Goal: Task Accomplishment & Management: Complete application form

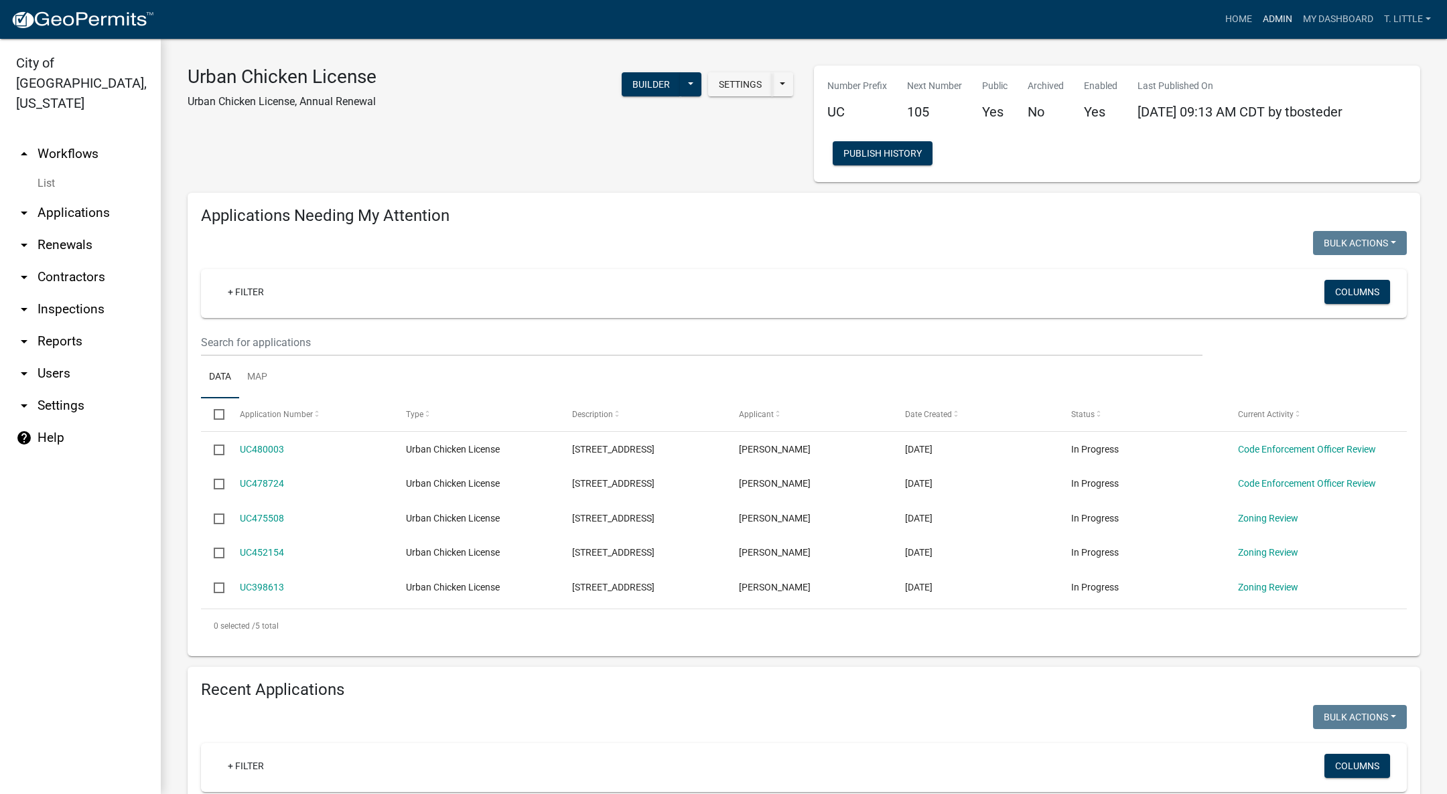
click at [1268, 19] on link "Admin" at bounding box center [1277, 19] width 40 height 25
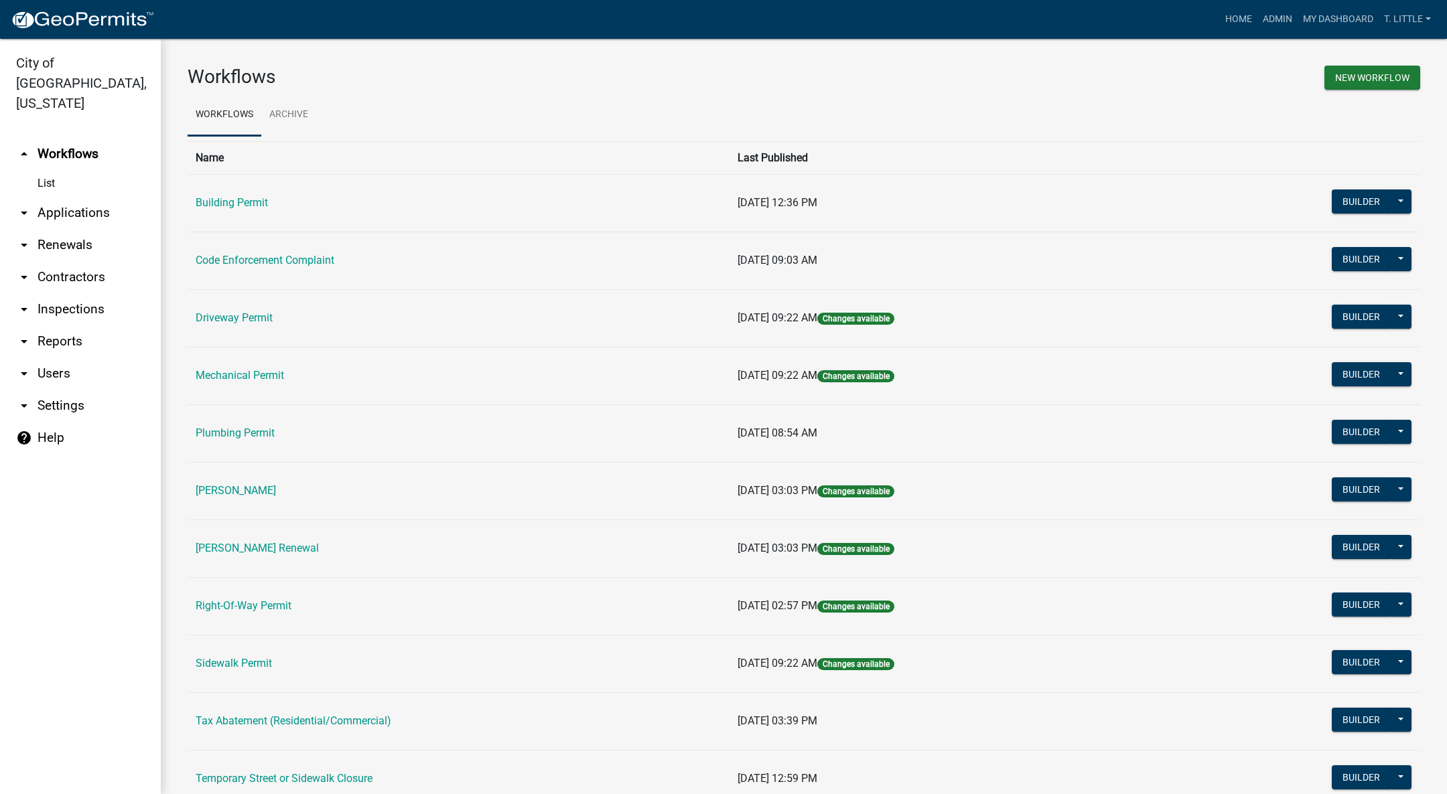
click at [230, 204] on link "Building Permit" at bounding box center [232, 202] width 72 height 13
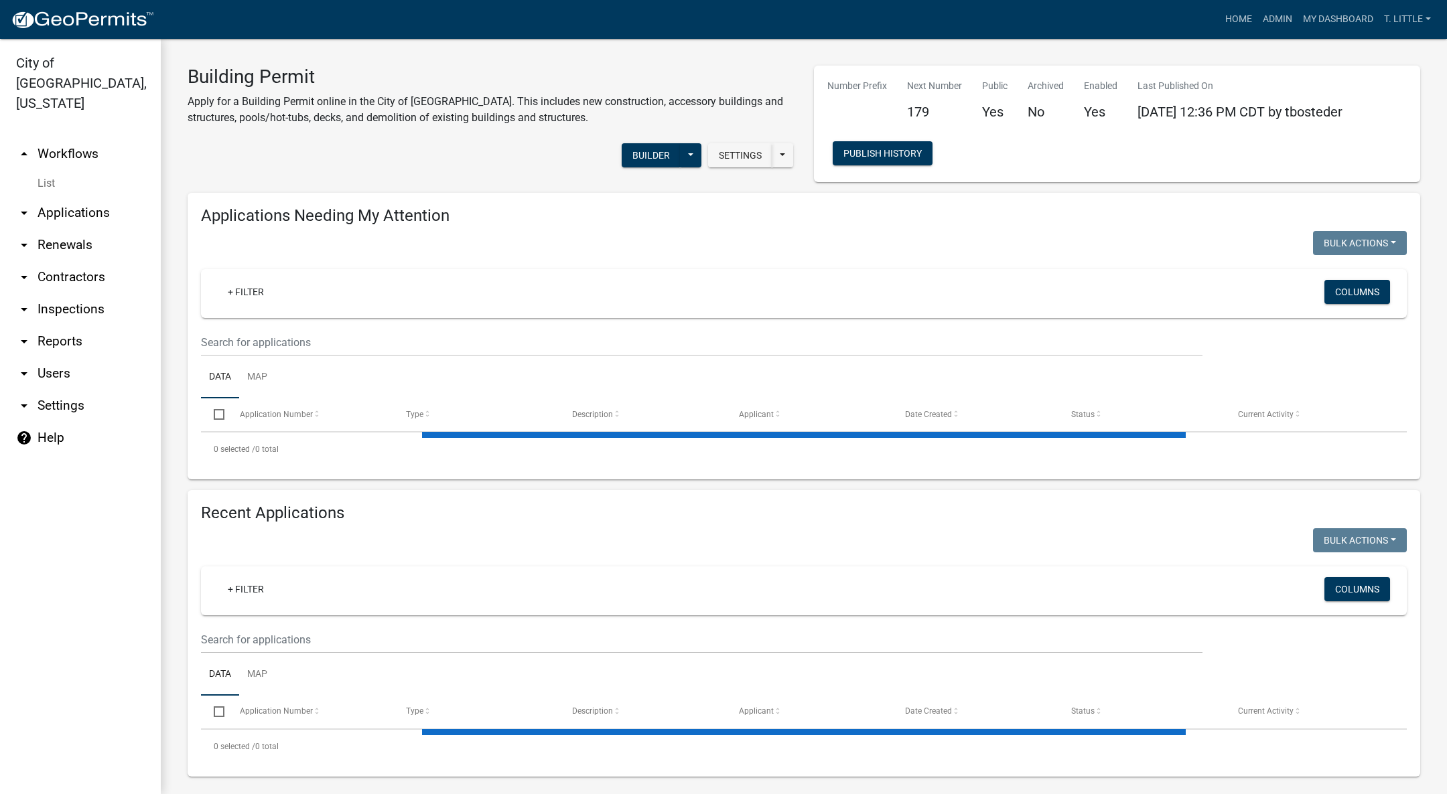
select select "3: 100"
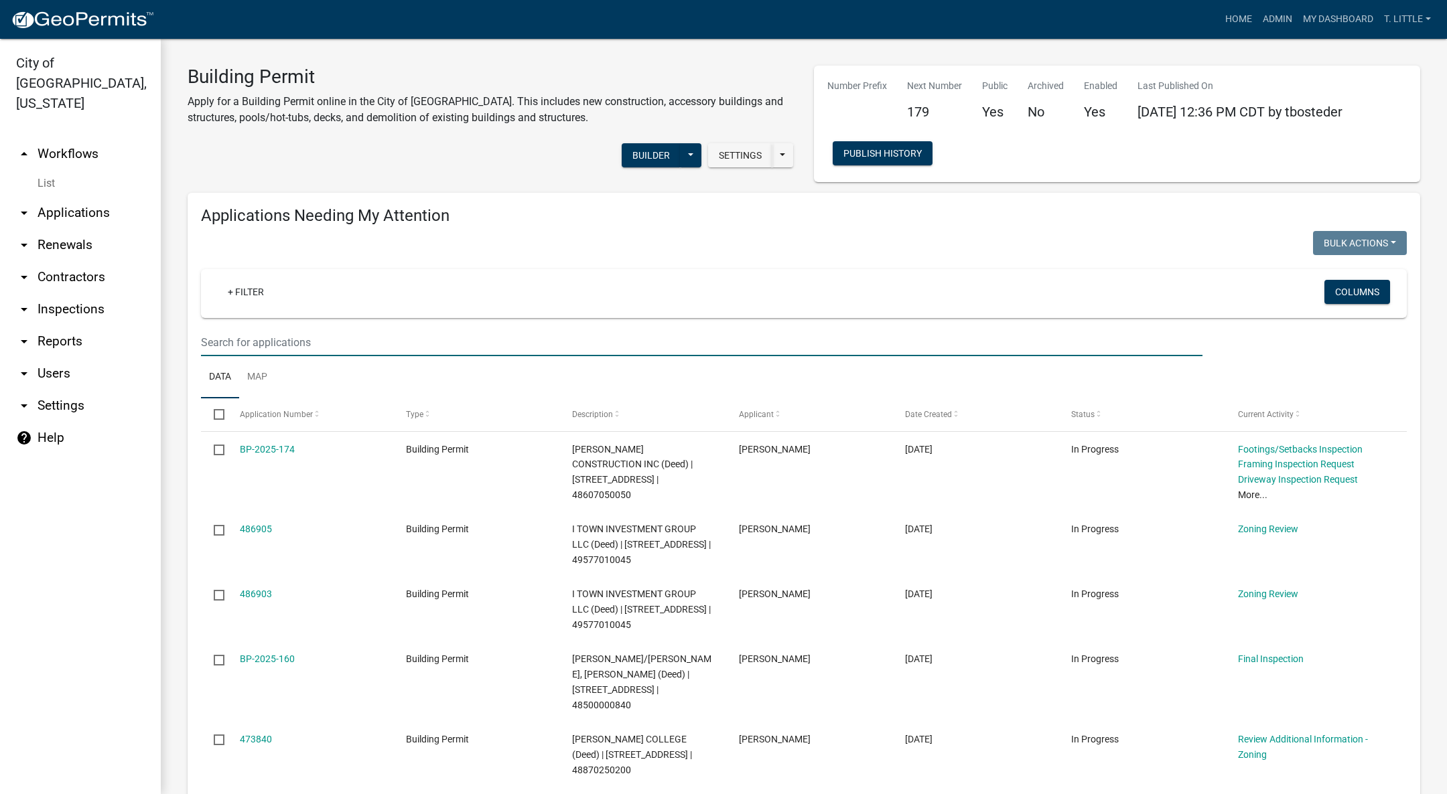
click at [345, 340] on input "text" at bounding box center [701, 342] width 1001 height 27
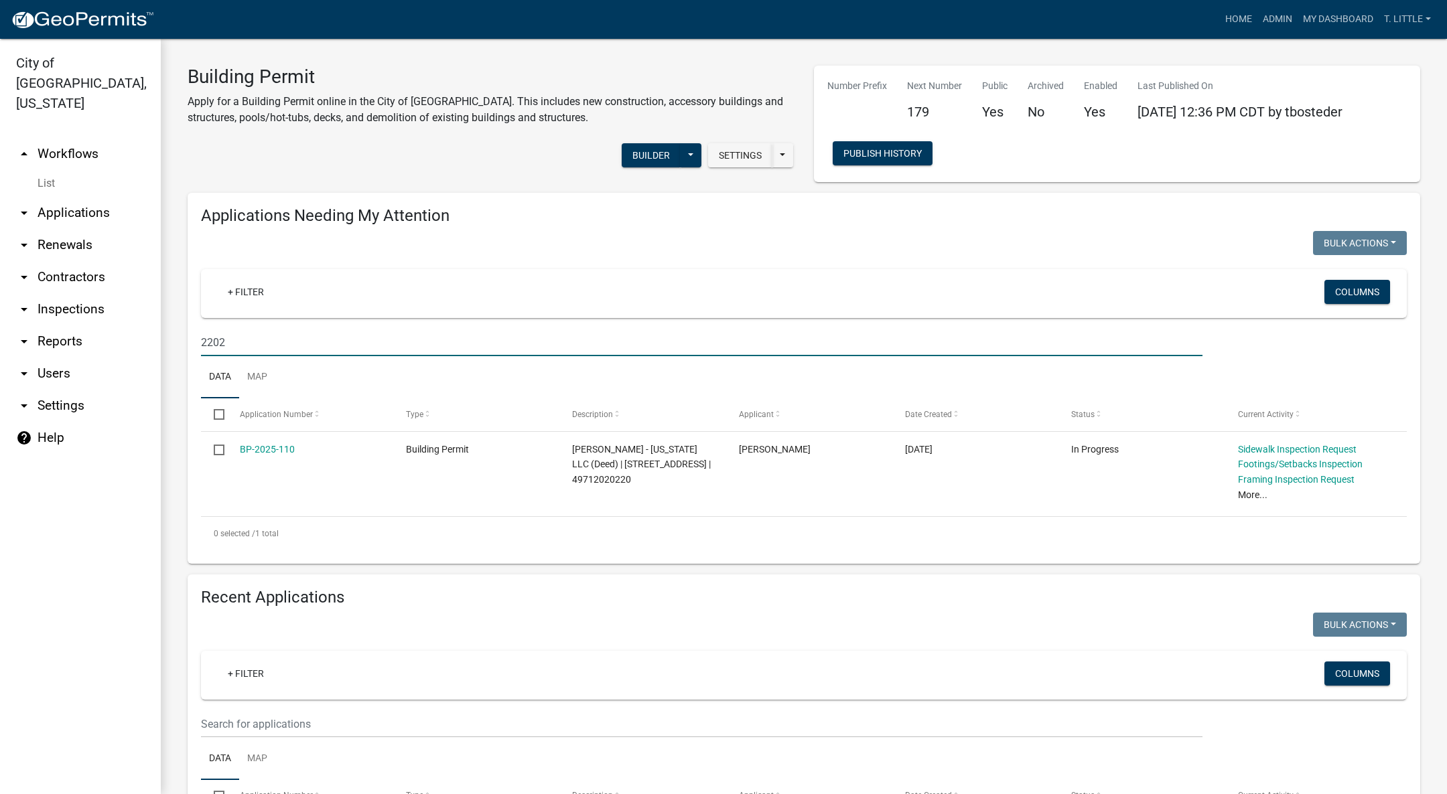
type input "2202"
click at [275, 451] on link "BP-2025-110" at bounding box center [267, 449] width 55 height 11
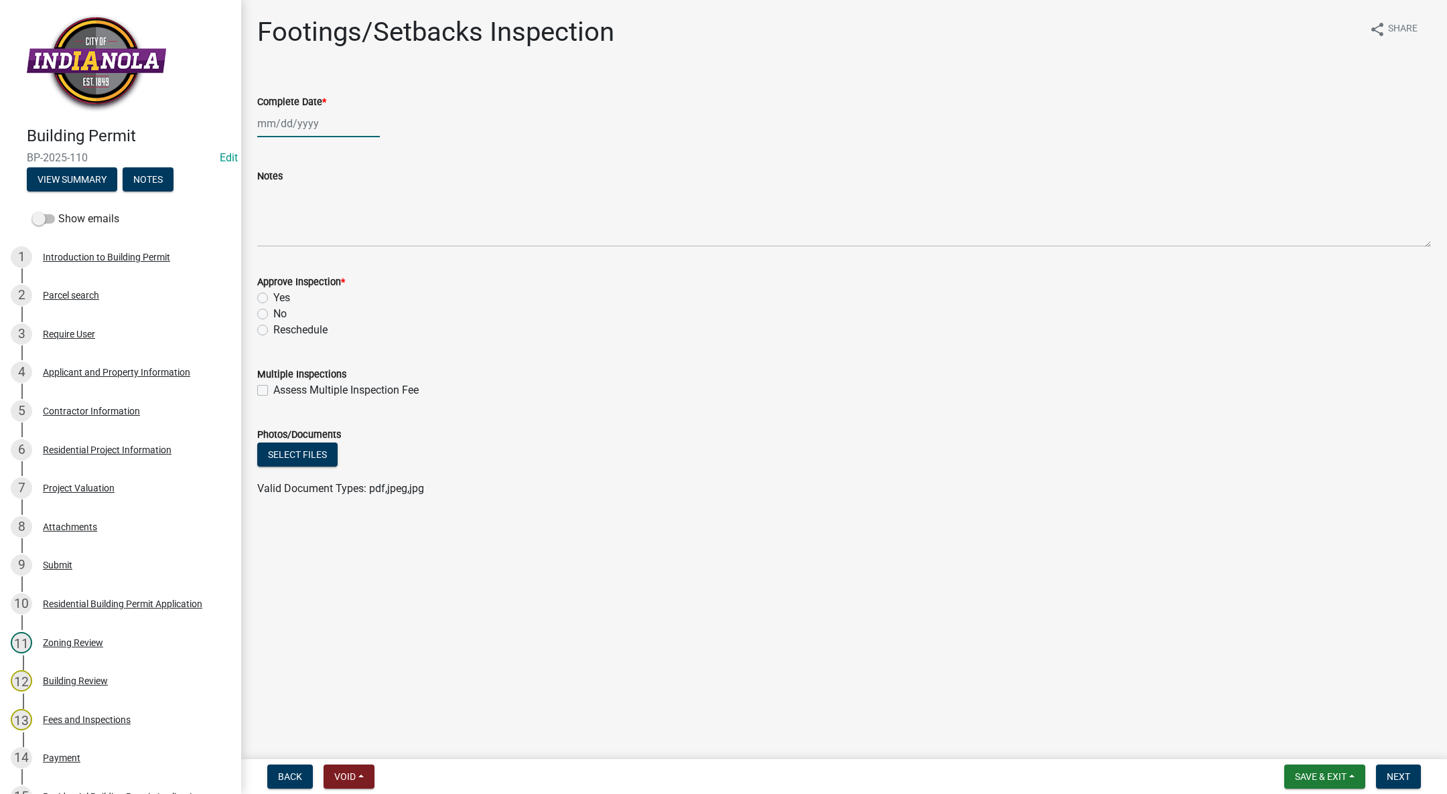
click at [276, 117] on div at bounding box center [318, 123] width 123 height 27
select select "10"
select select "2025"
click at [313, 232] on div "15" at bounding box center [313, 237] width 21 height 21
type input "[DATE]"
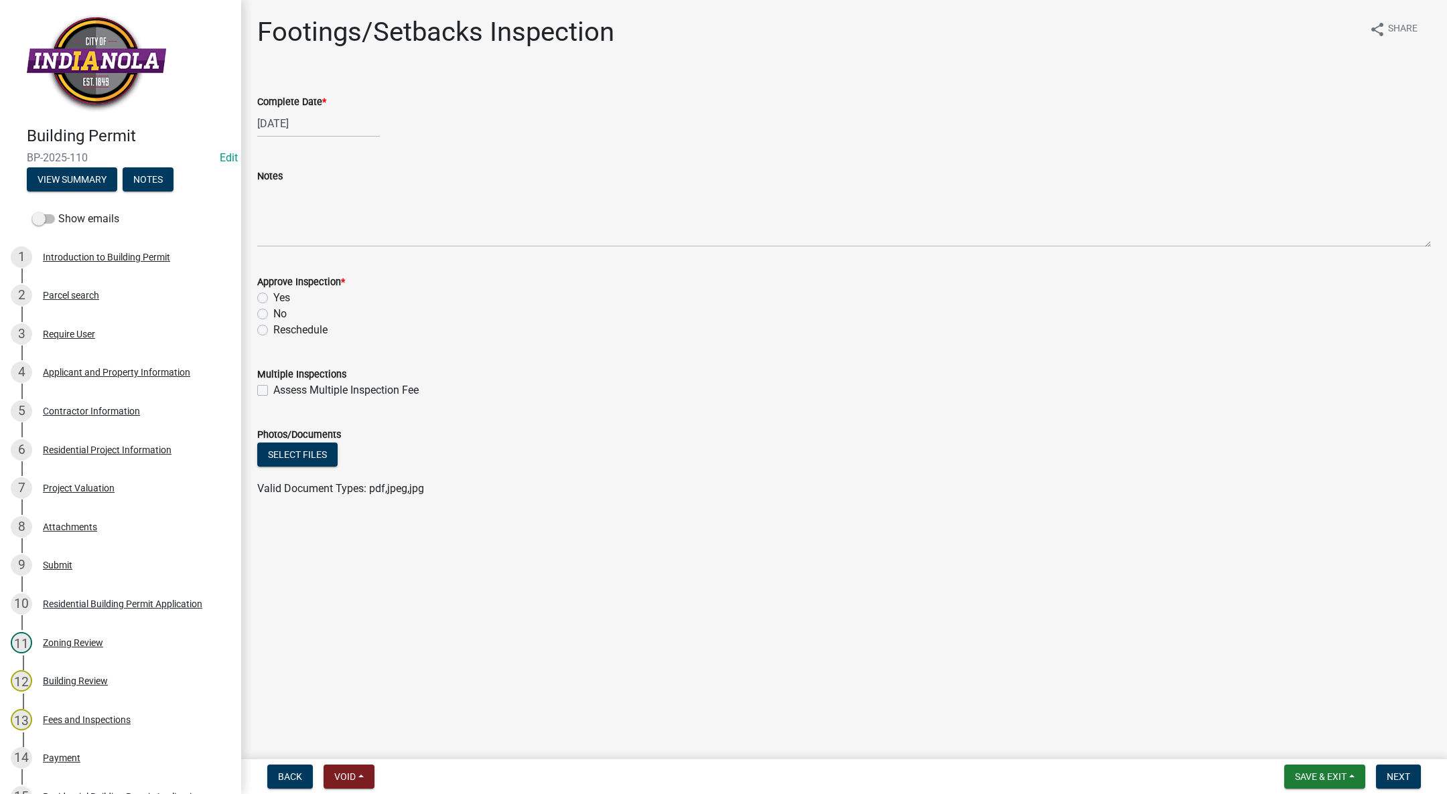
drag, startPoint x: 261, startPoint y: 296, endPoint x: 271, endPoint y: 324, distance: 29.9
click at [273, 297] on label "Yes" at bounding box center [281, 298] width 17 height 16
click at [273, 297] on input "Yes" at bounding box center [277, 294] width 9 height 9
radio input "true"
click at [1400, 769] on button "Next" at bounding box center [1398, 777] width 45 height 24
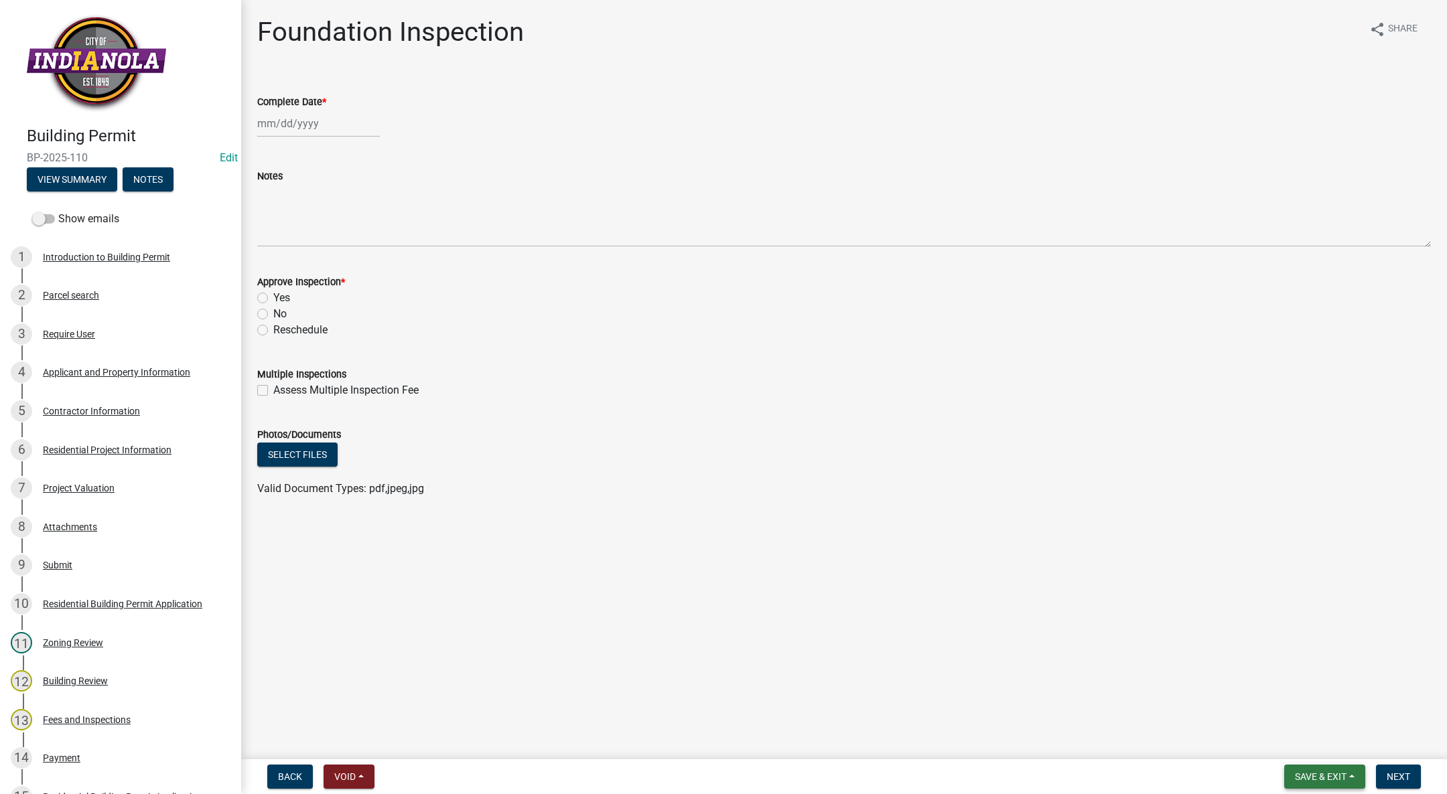
click at [1320, 780] on span "Save & Exit" at bounding box center [1321, 776] width 52 height 11
click at [1313, 742] on button "Save & Exit" at bounding box center [1311, 742] width 107 height 32
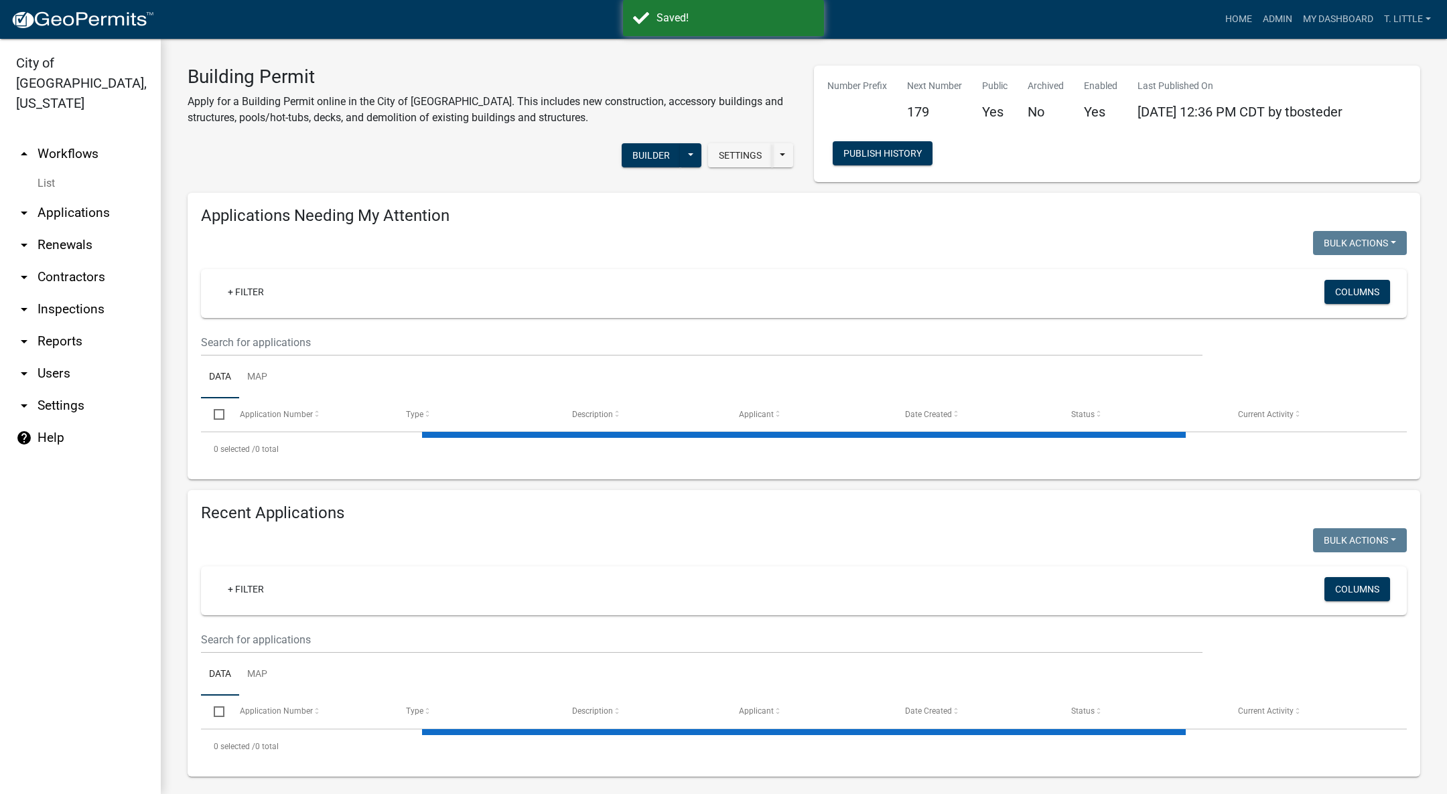
select select "3: 100"
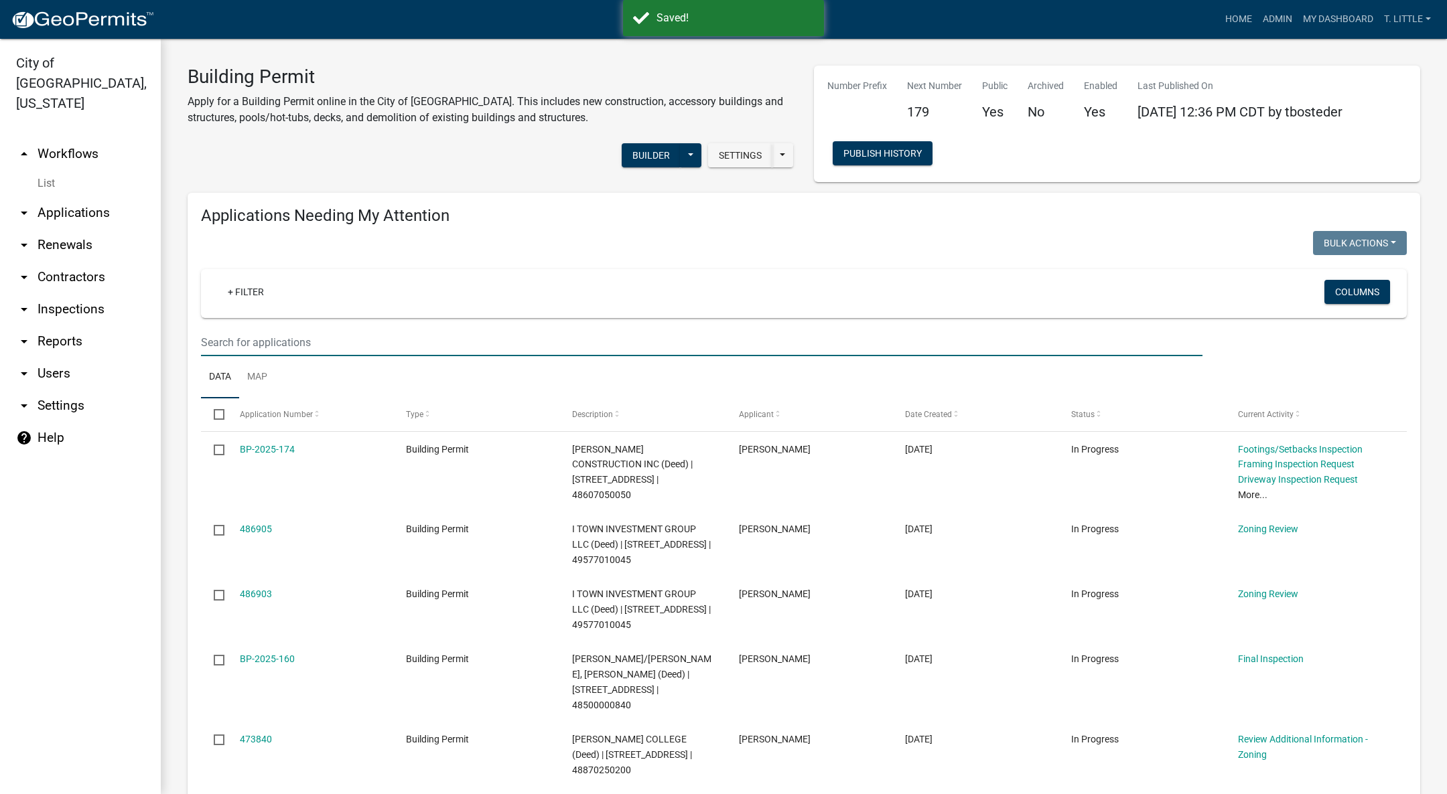
drag, startPoint x: 285, startPoint y: 338, endPoint x: 341, endPoint y: 344, distance: 55.9
click at [285, 338] on input "text" at bounding box center [701, 342] width 1001 height 27
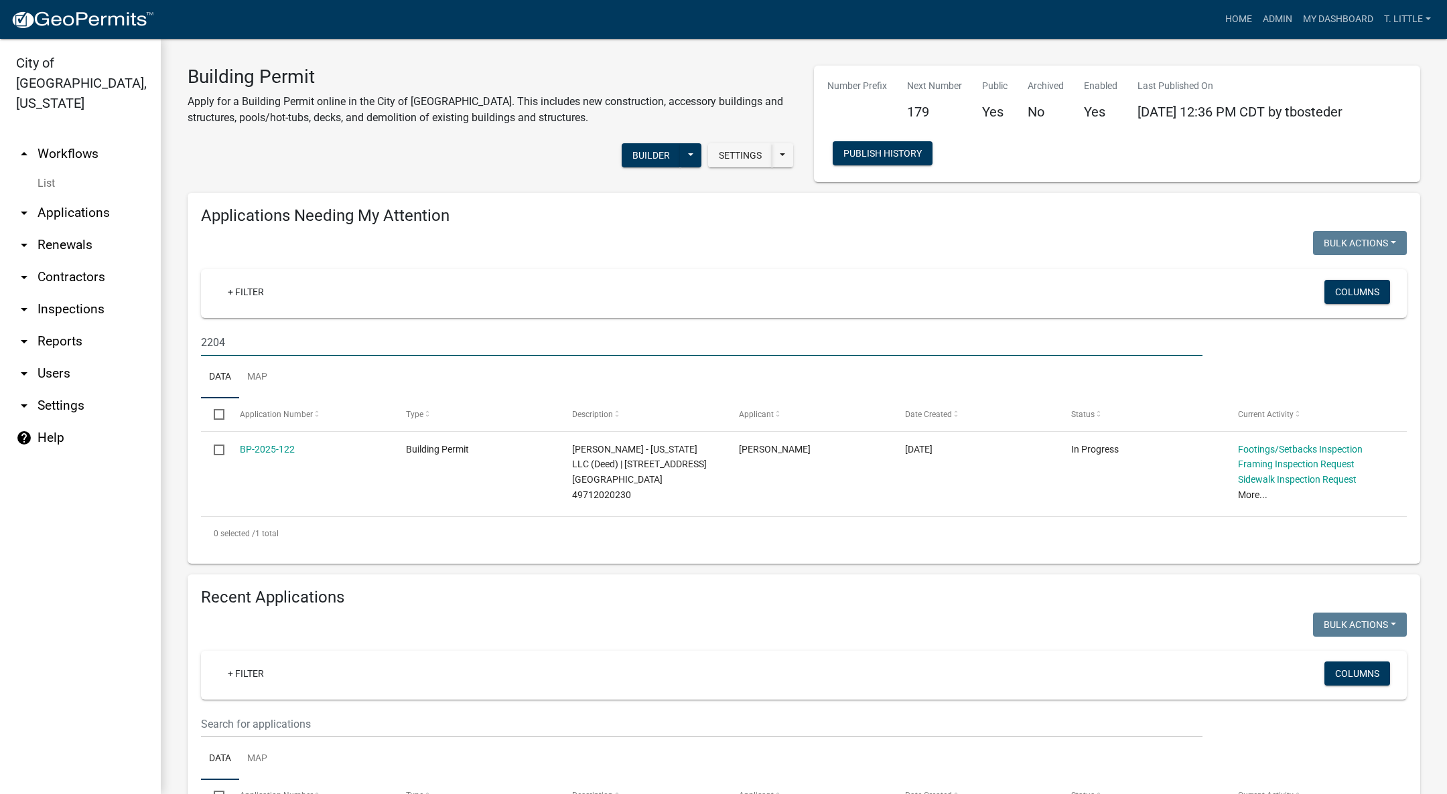
type input "2204"
click at [267, 446] on link "BP-2025-122" at bounding box center [267, 449] width 55 height 11
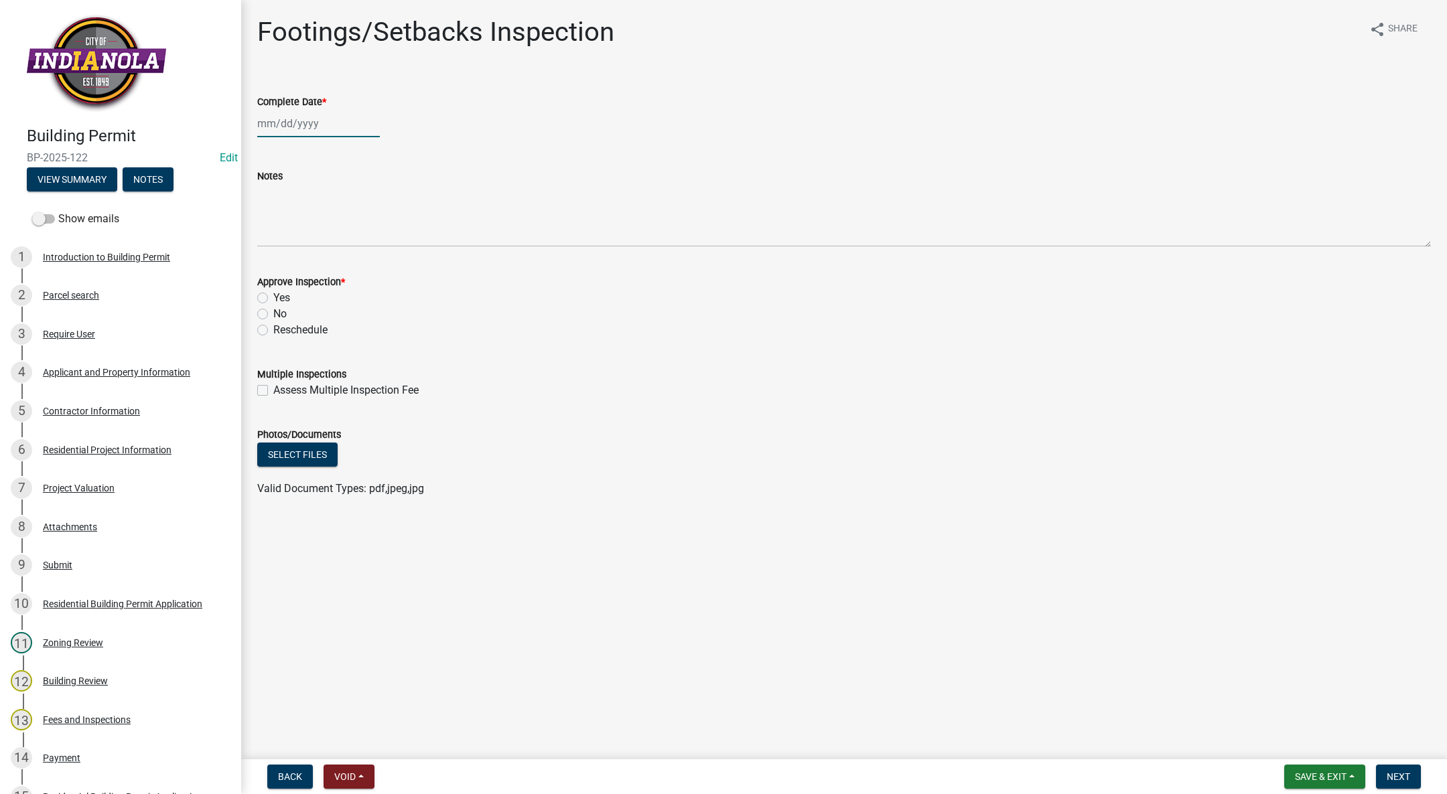
click at [295, 119] on div at bounding box center [318, 123] width 123 height 27
select select "10"
select select "2025"
click at [313, 234] on div "15" at bounding box center [313, 237] width 21 height 21
type input "[DATE]"
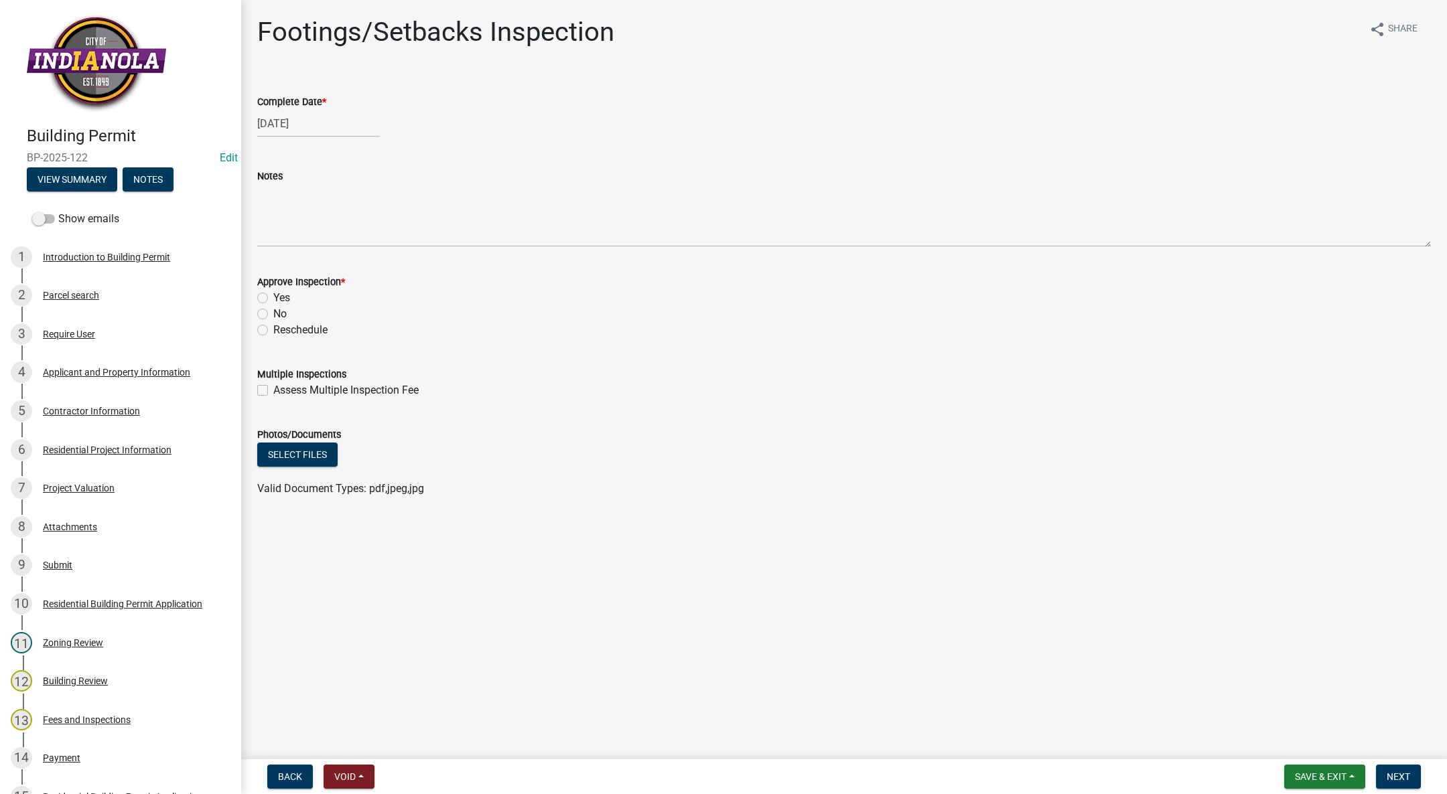
click at [273, 294] on label "Yes" at bounding box center [281, 298] width 17 height 16
click at [273, 294] on input "Yes" at bounding box center [277, 294] width 9 height 9
radio input "true"
click at [1388, 782] on span "Next" at bounding box center [1397, 776] width 23 height 11
click at [1315, 778] on span "Save & Exit" at bounding box center [1321, 776] width 52 height 11
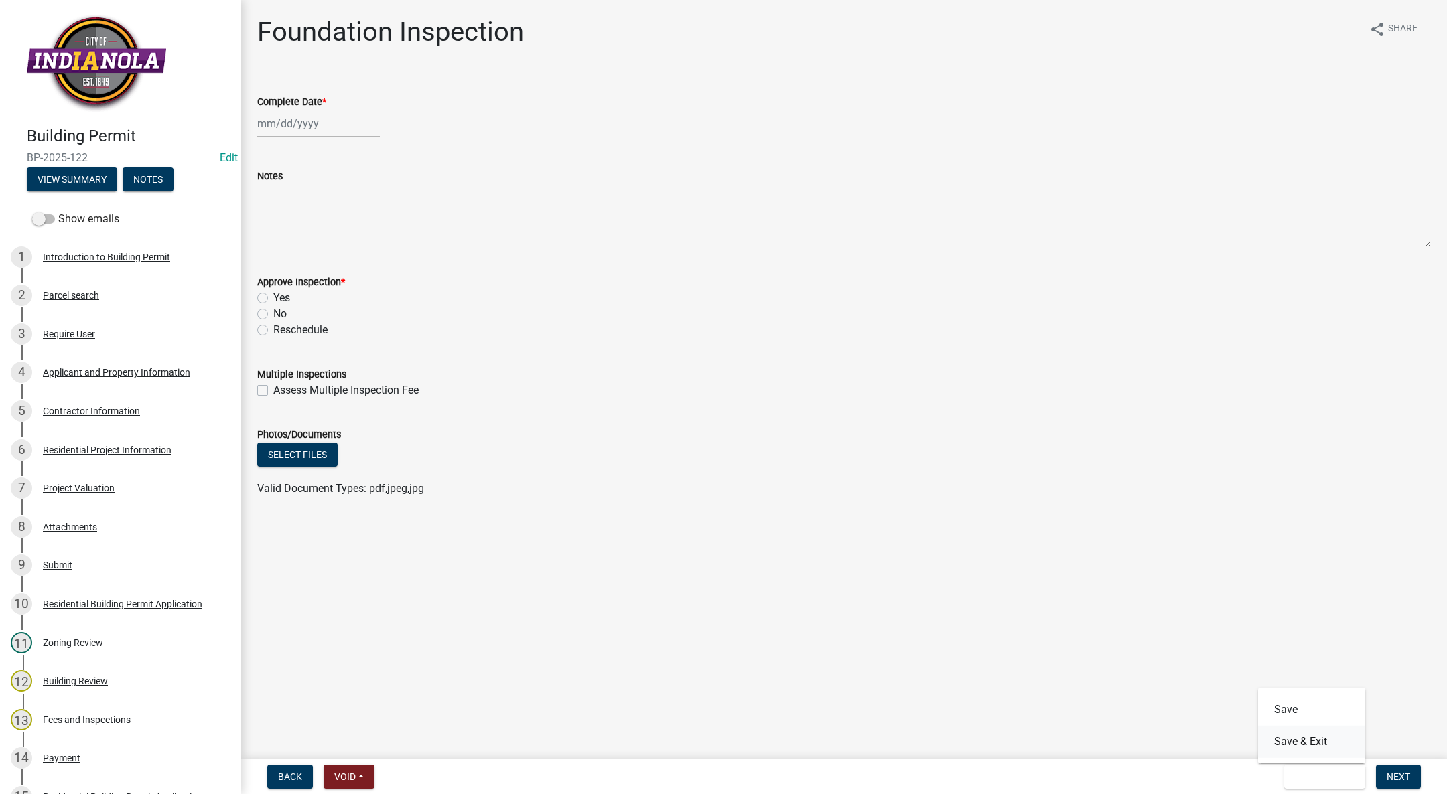
click at [1311, 739] on button "Save & Exit" at bounding box center [1311, 742] width 107 height 32
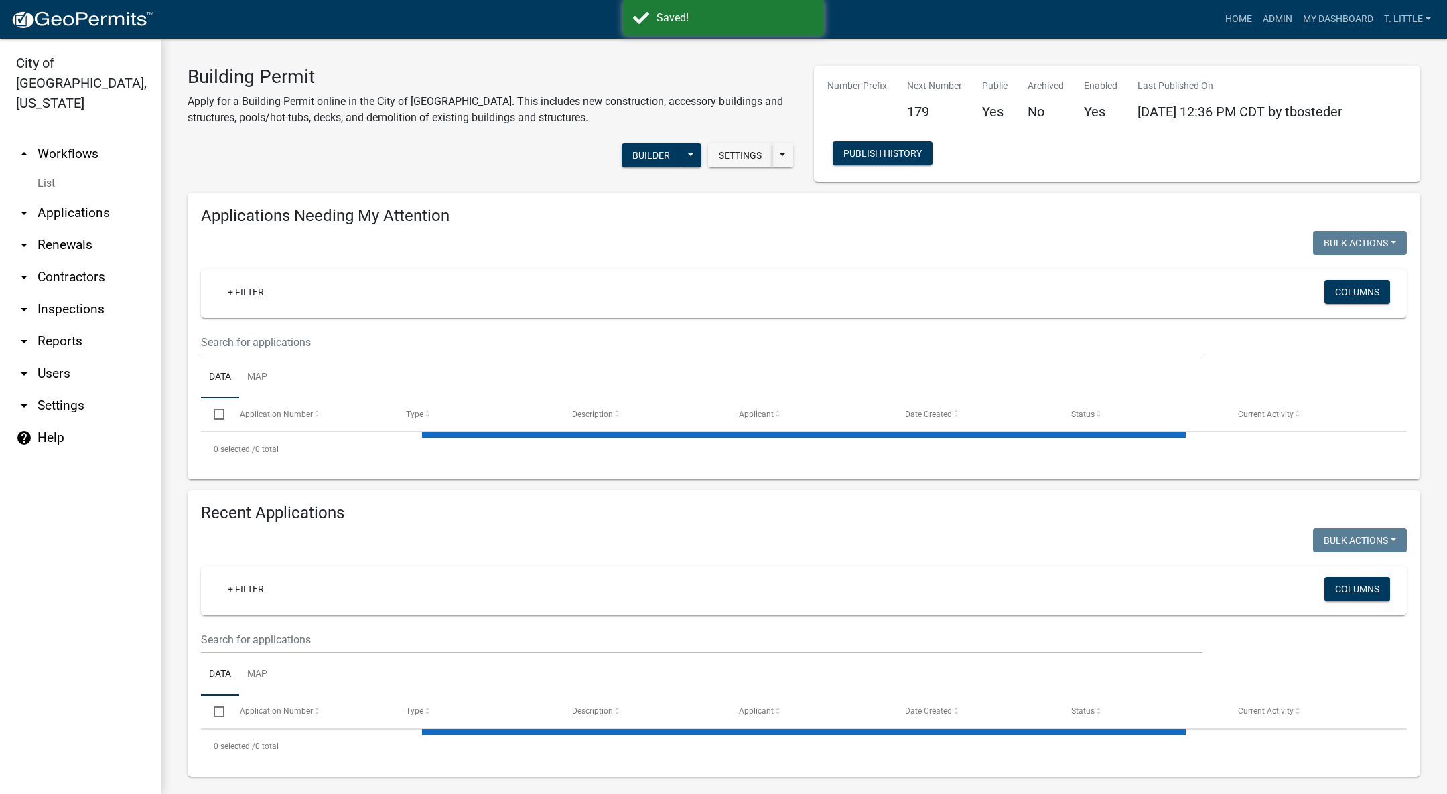
select select "3: 100"
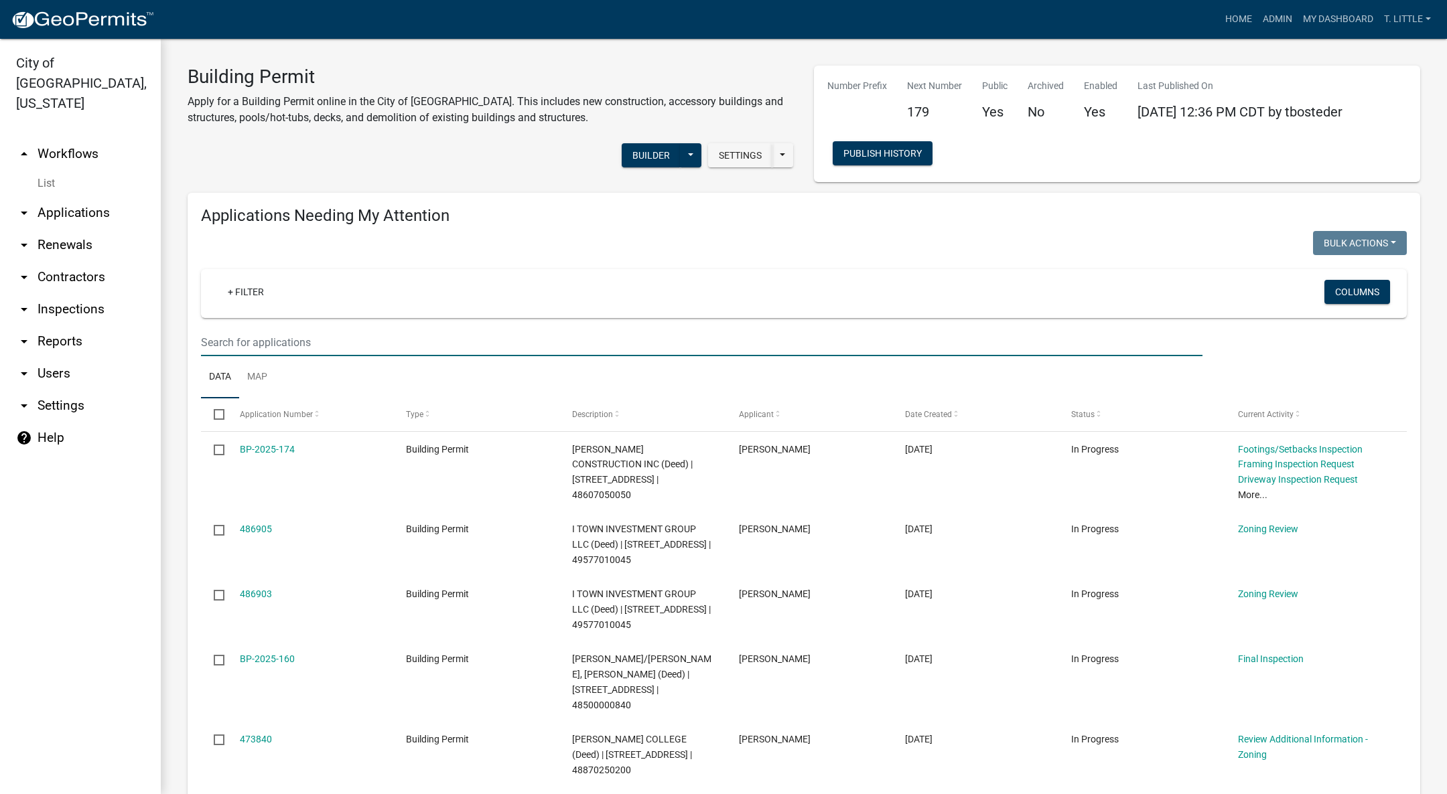
click at [449, 340] on input "text" at bounding box center [701, 342] width 1001 height 27
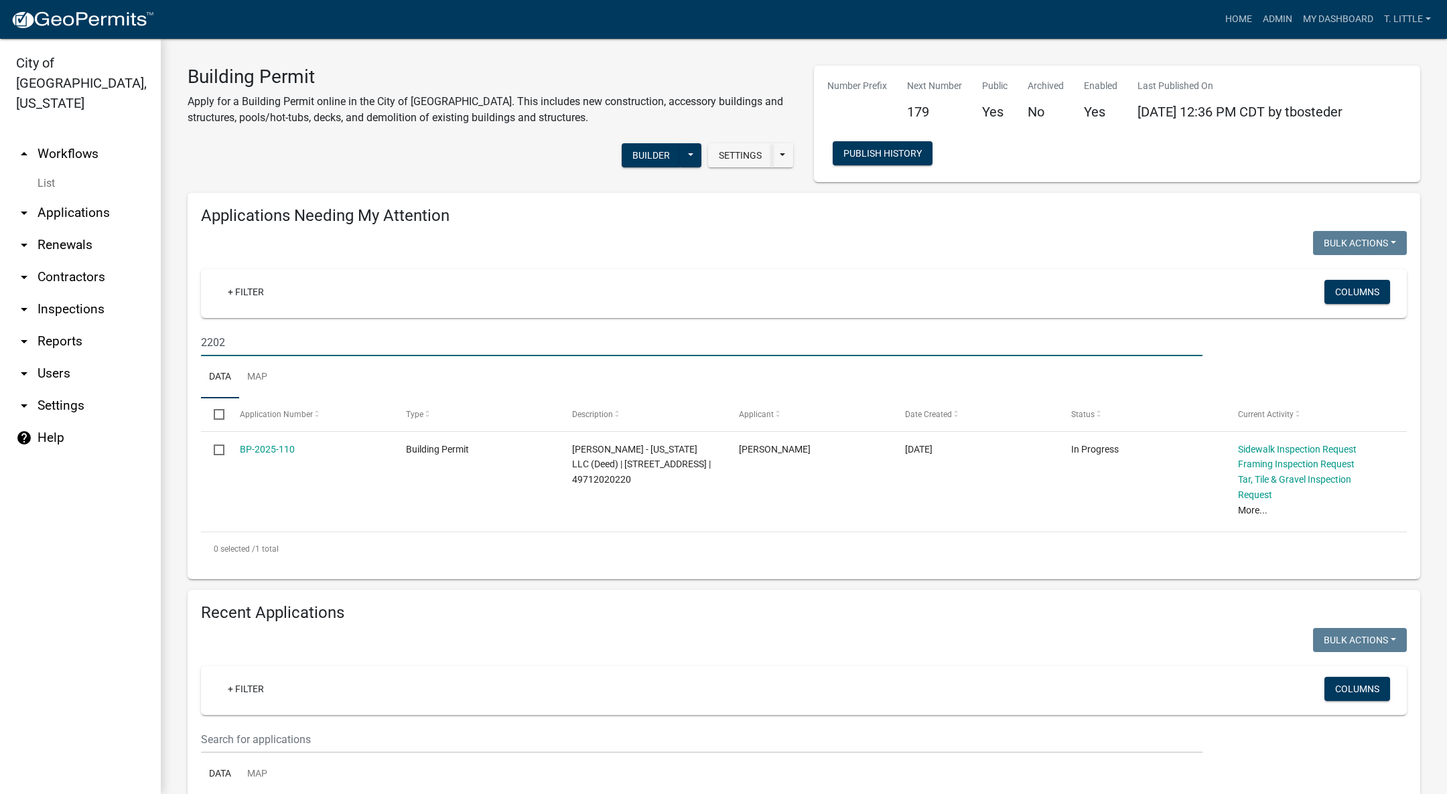
type input "2202"
click at [261, 446] on link "BP-2025-110" at bounding box center [267, 449] width 55 height 11
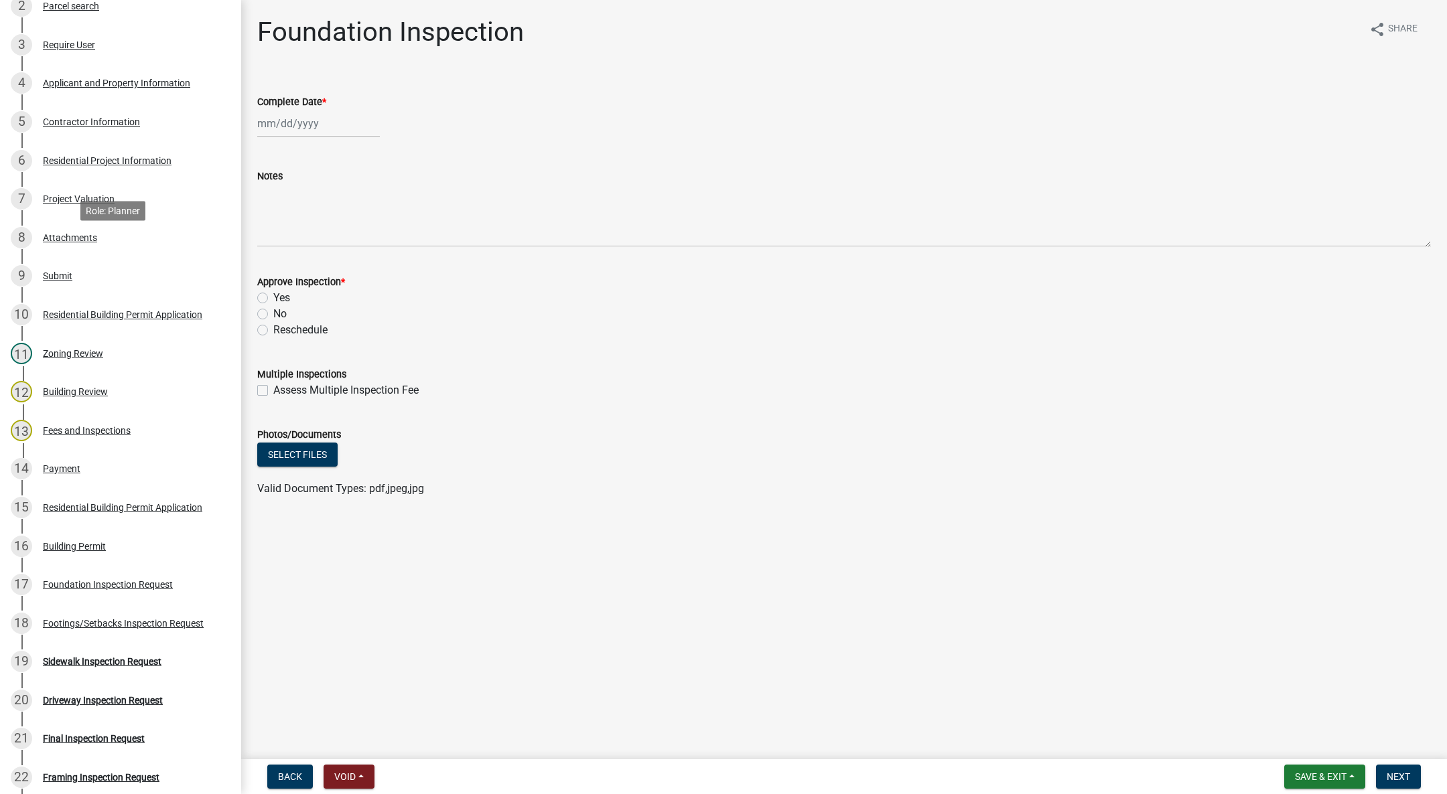
scroll to position [402, 0]
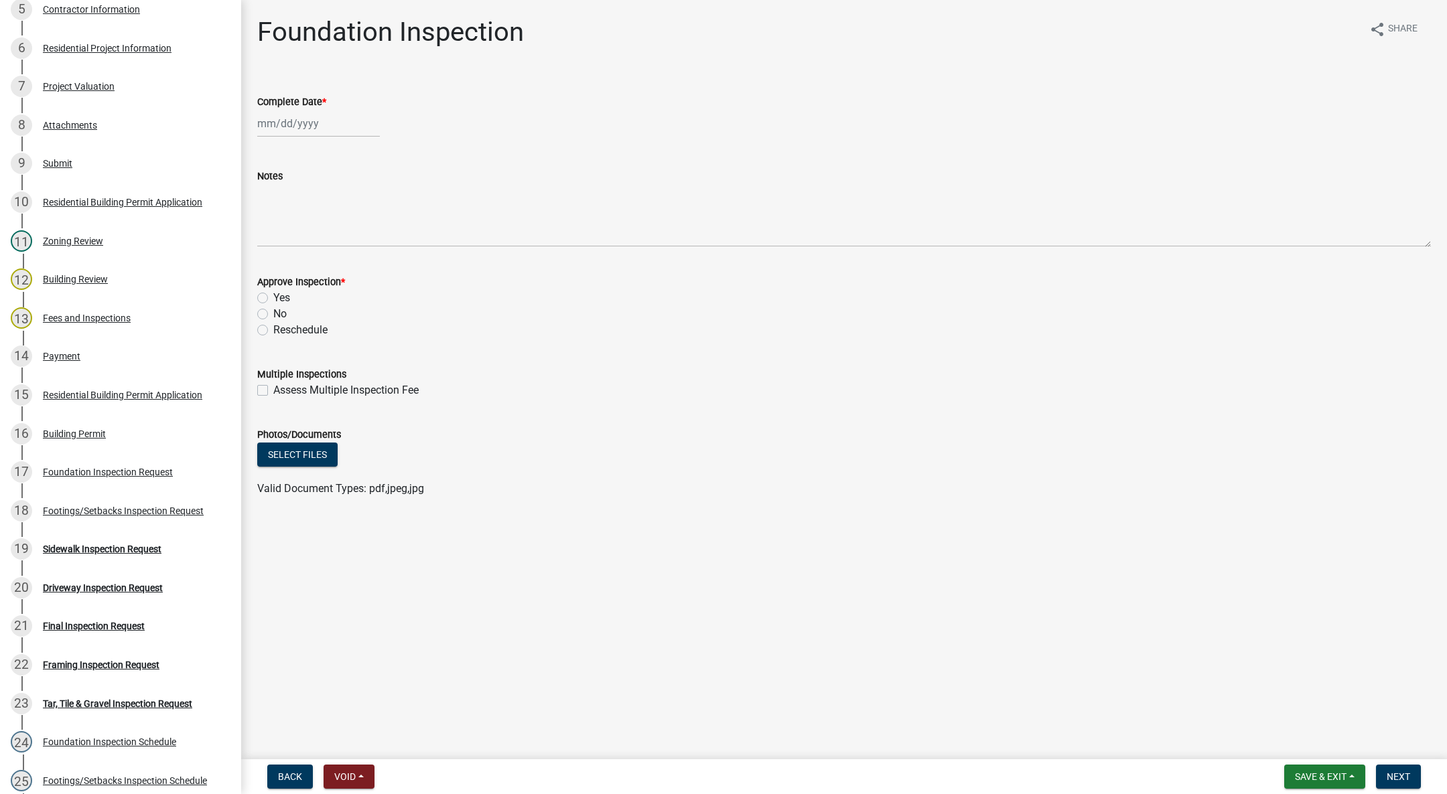
click at [107, 508] on div "Footings/Setbacks Inspection Request" at bounding box center [123, 510] width 161 height 9
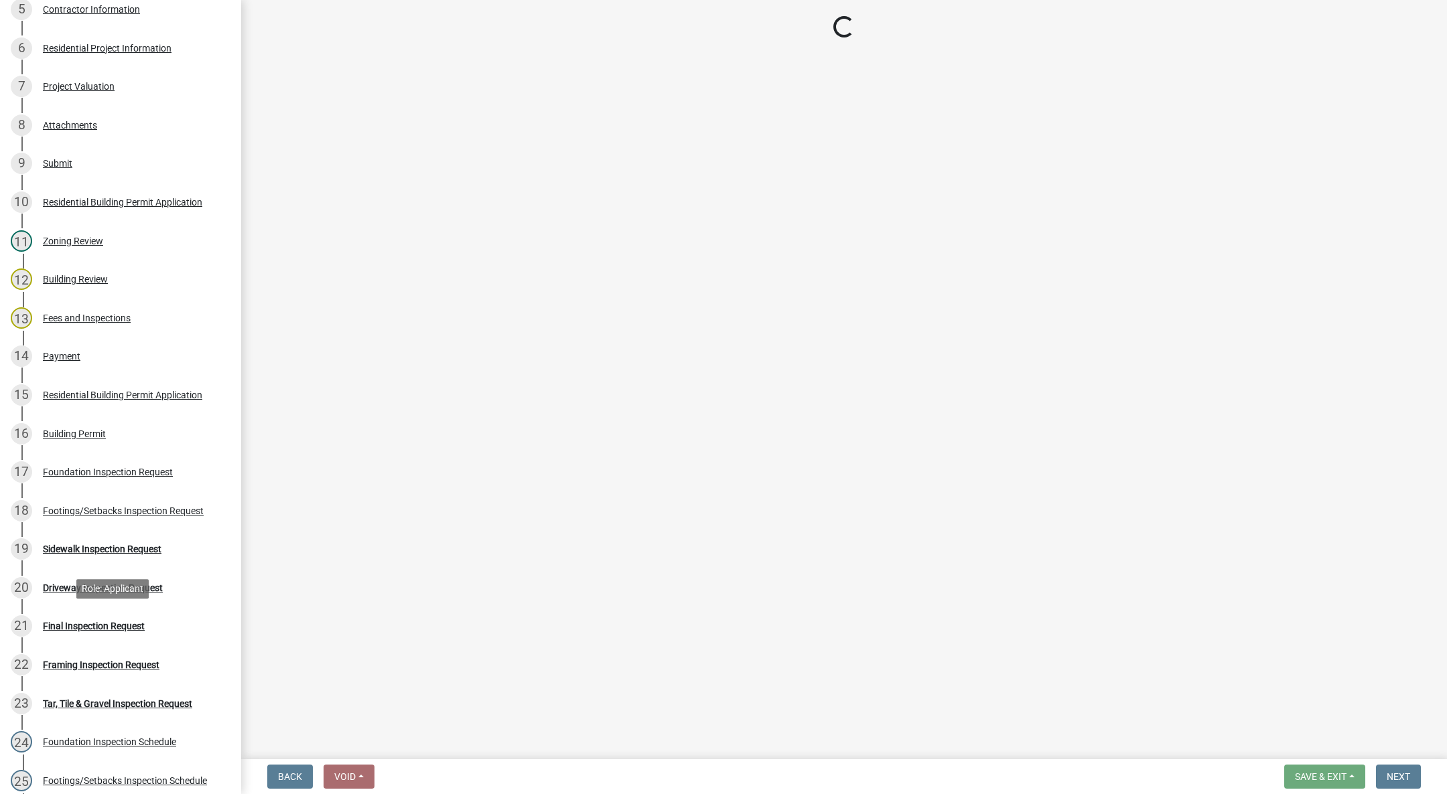
select select "31d1f77b-2535-448a-860d-f15fb204707d"
select select "e2425e86-bc0a-4638-8dbc-f5bad8ae1679"
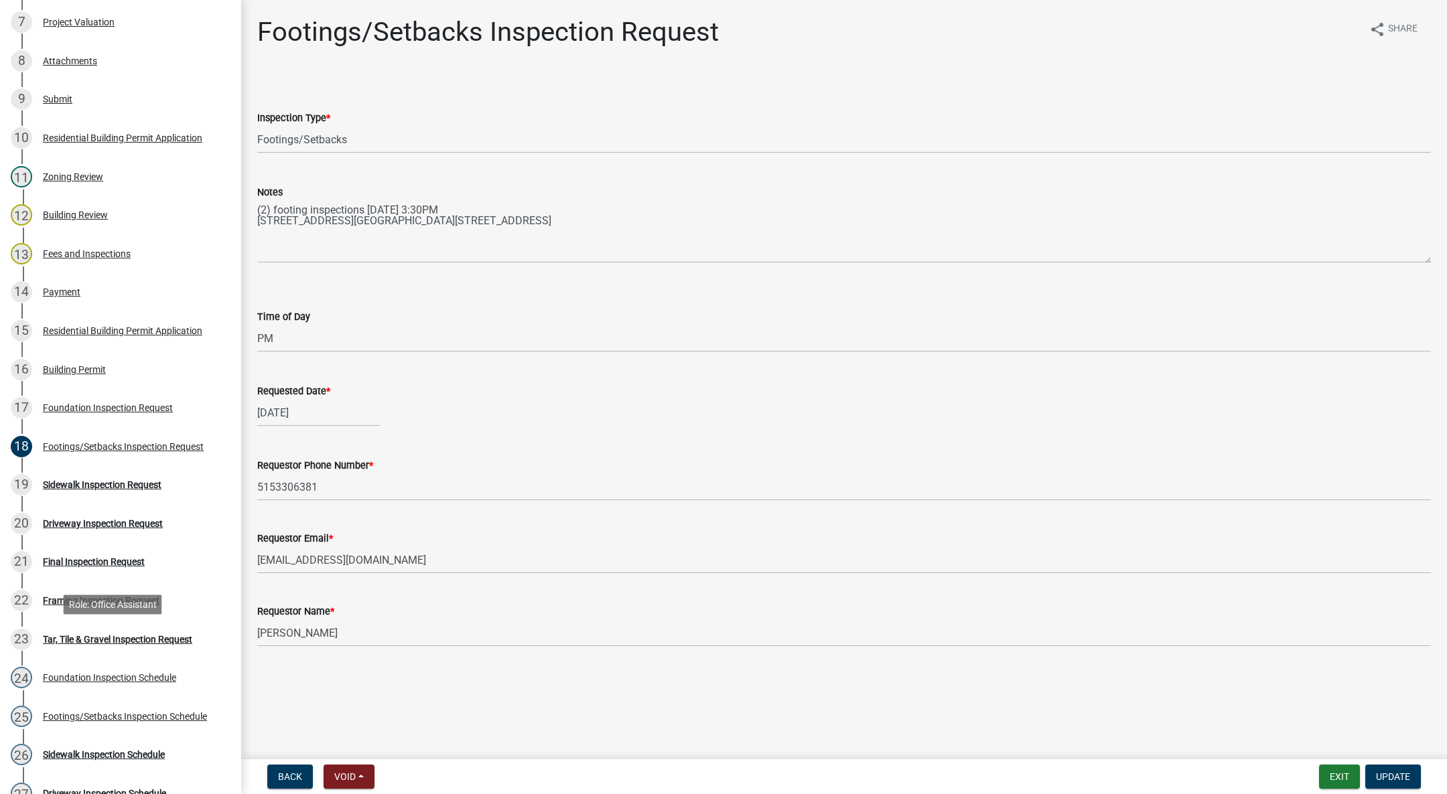
scroll to position [502, 0]
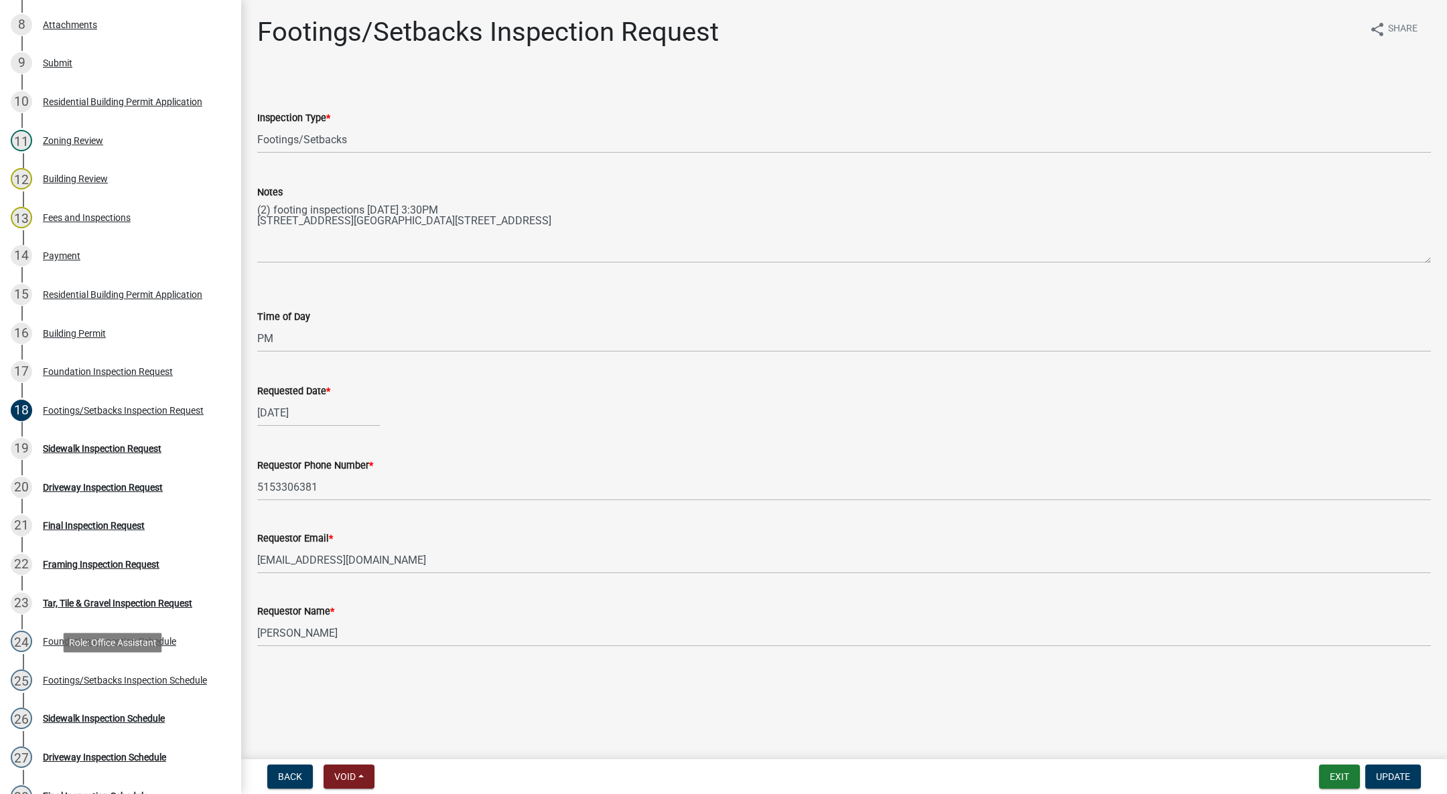
click at [76, 676] on div "Footings/Setbacks Inspection Schedule" at bounding box center [125, 680] width 164 height 9
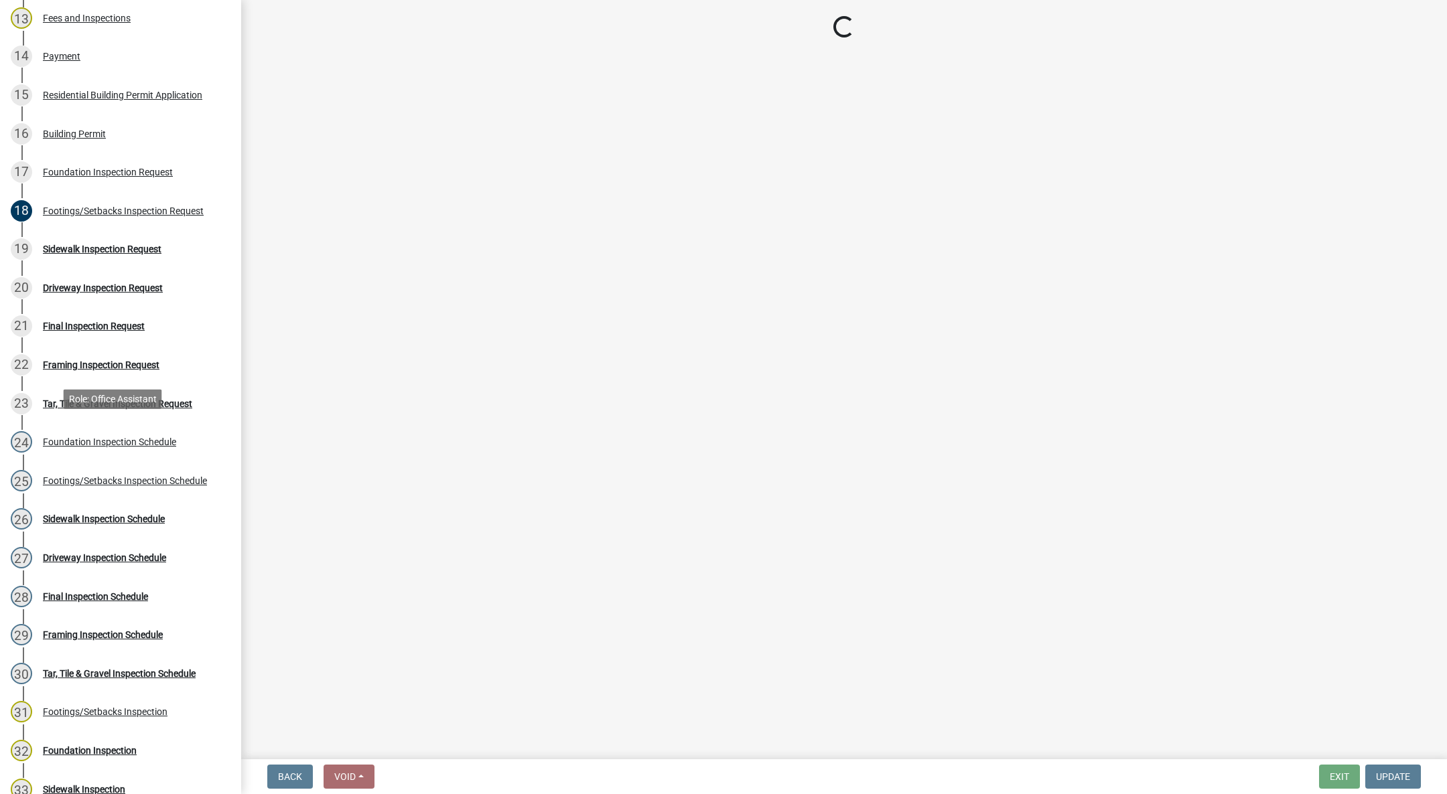
scroll to position [804, 0]
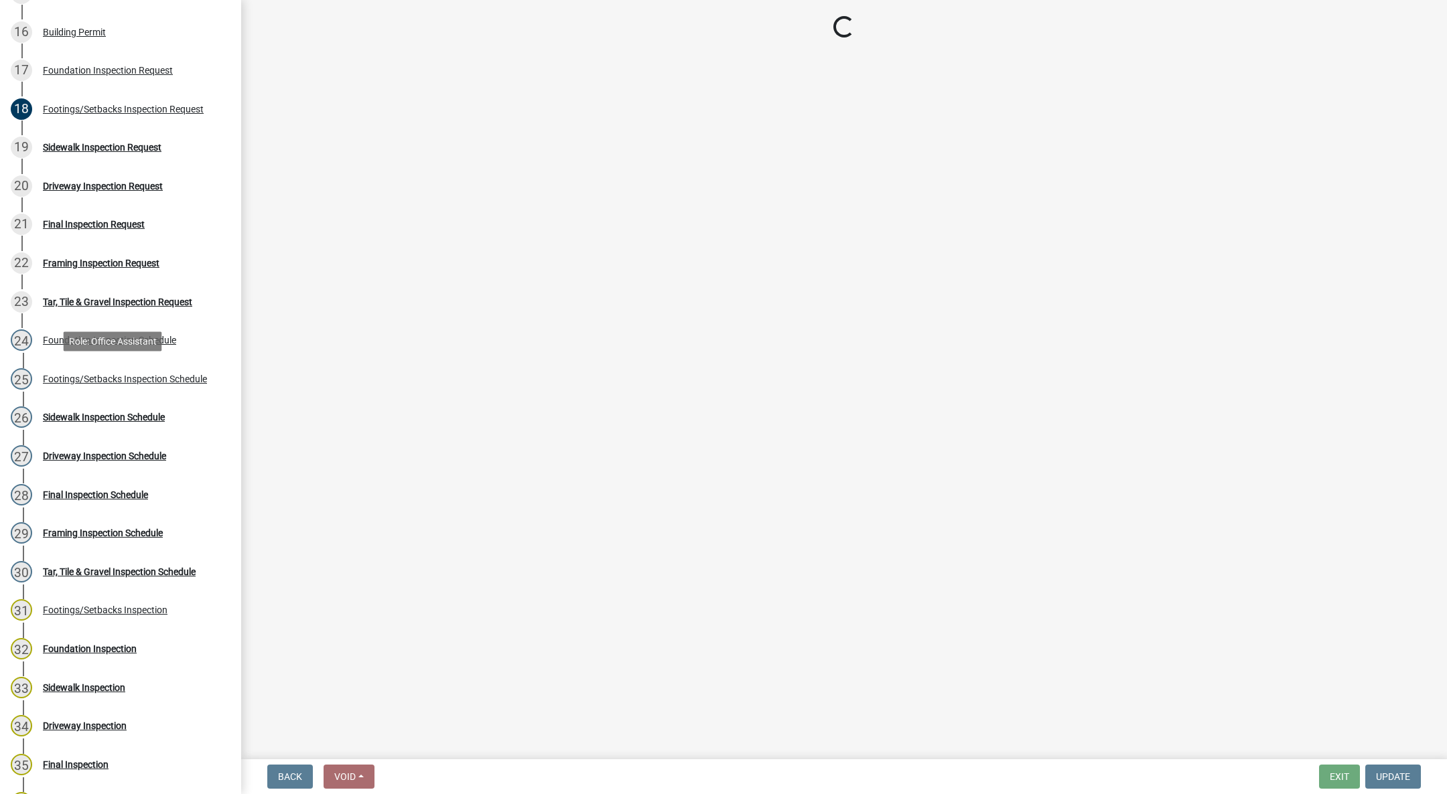
select select "27b8dde7-9ed4-44e4-ae8e-5969b60be3e6"
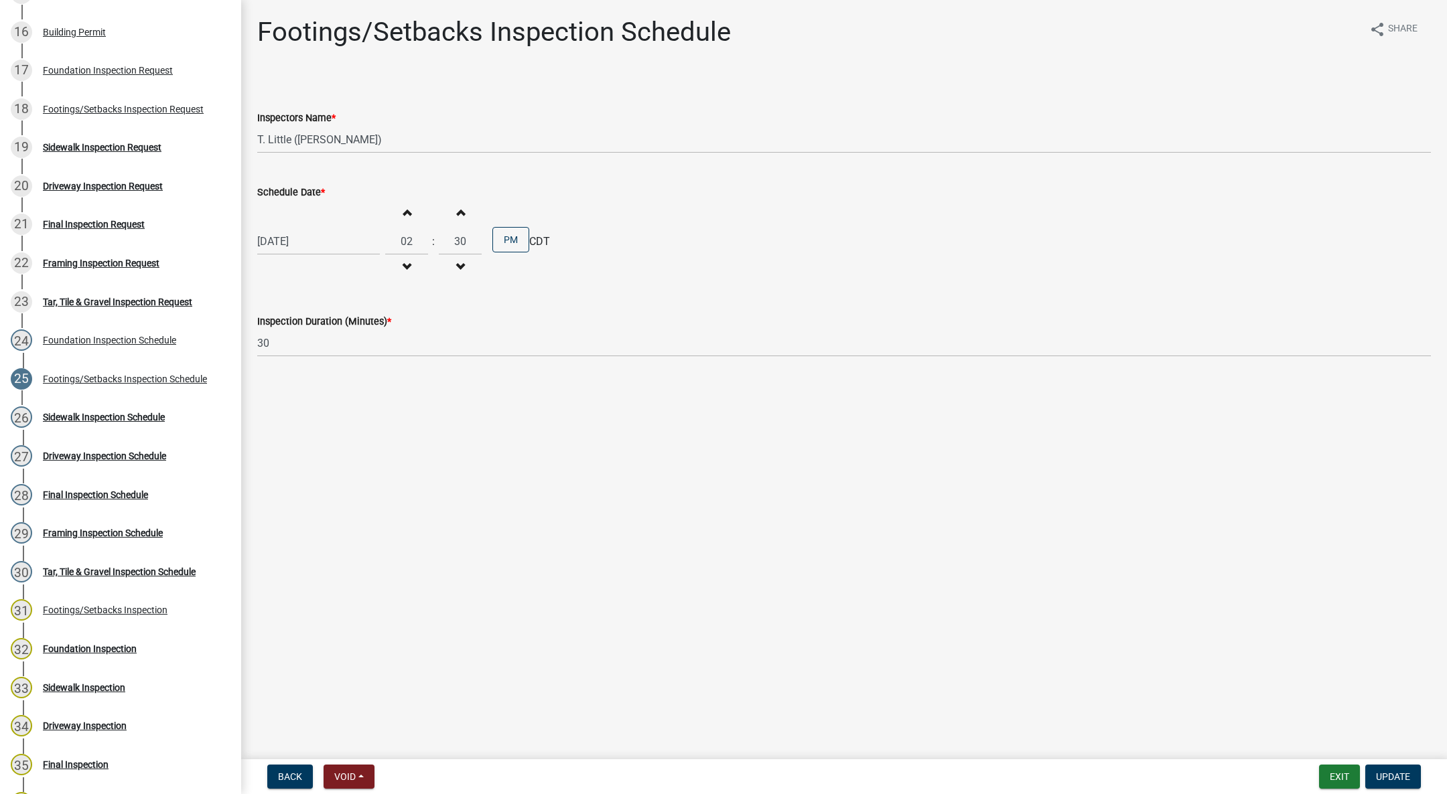
click at [104, 607] on div "Footings/Setbacks Inspection" at bounding box center [105, 609] width 125 height 9
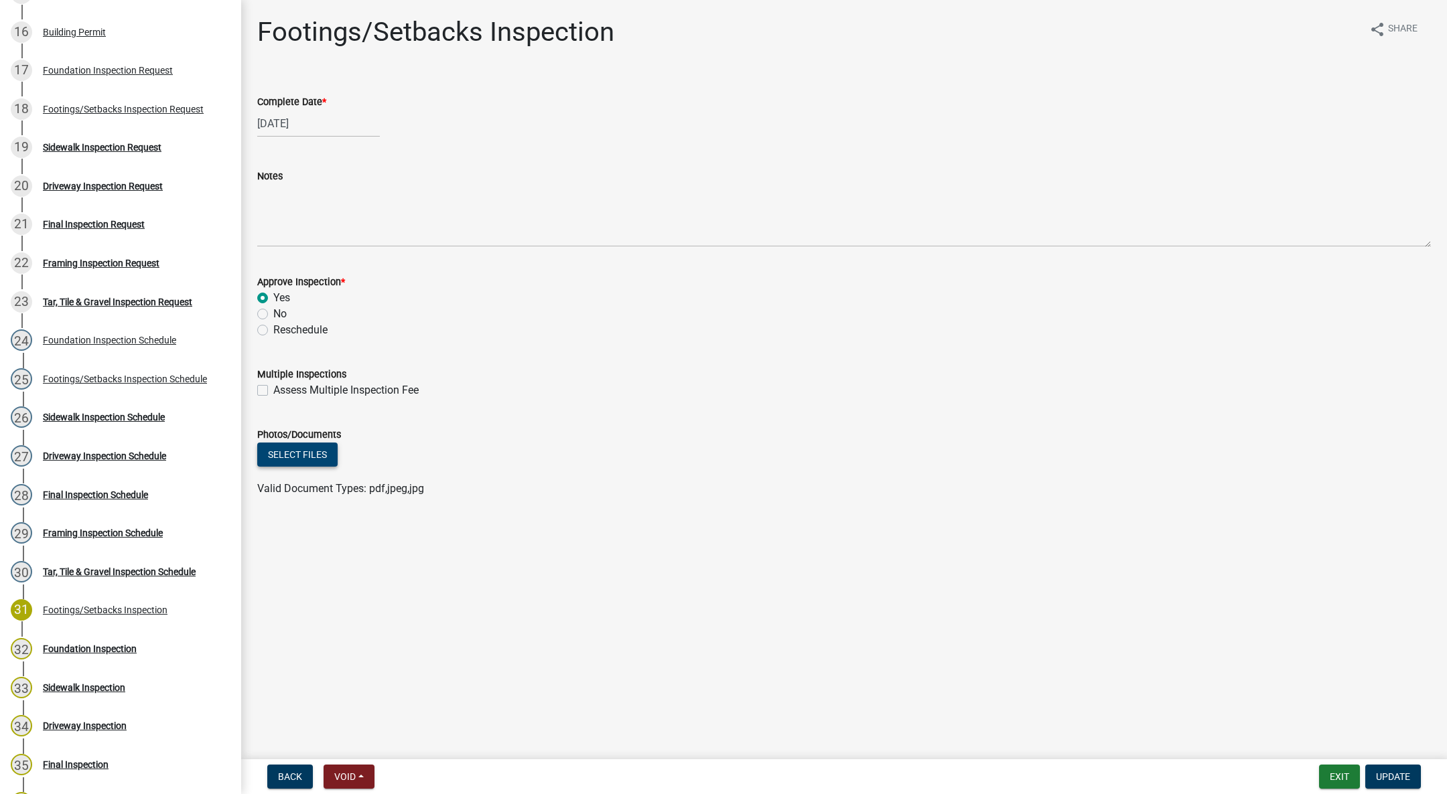
click at [305, 451] on button "Select files" at bounding box center [297, 455] width 80 height 24
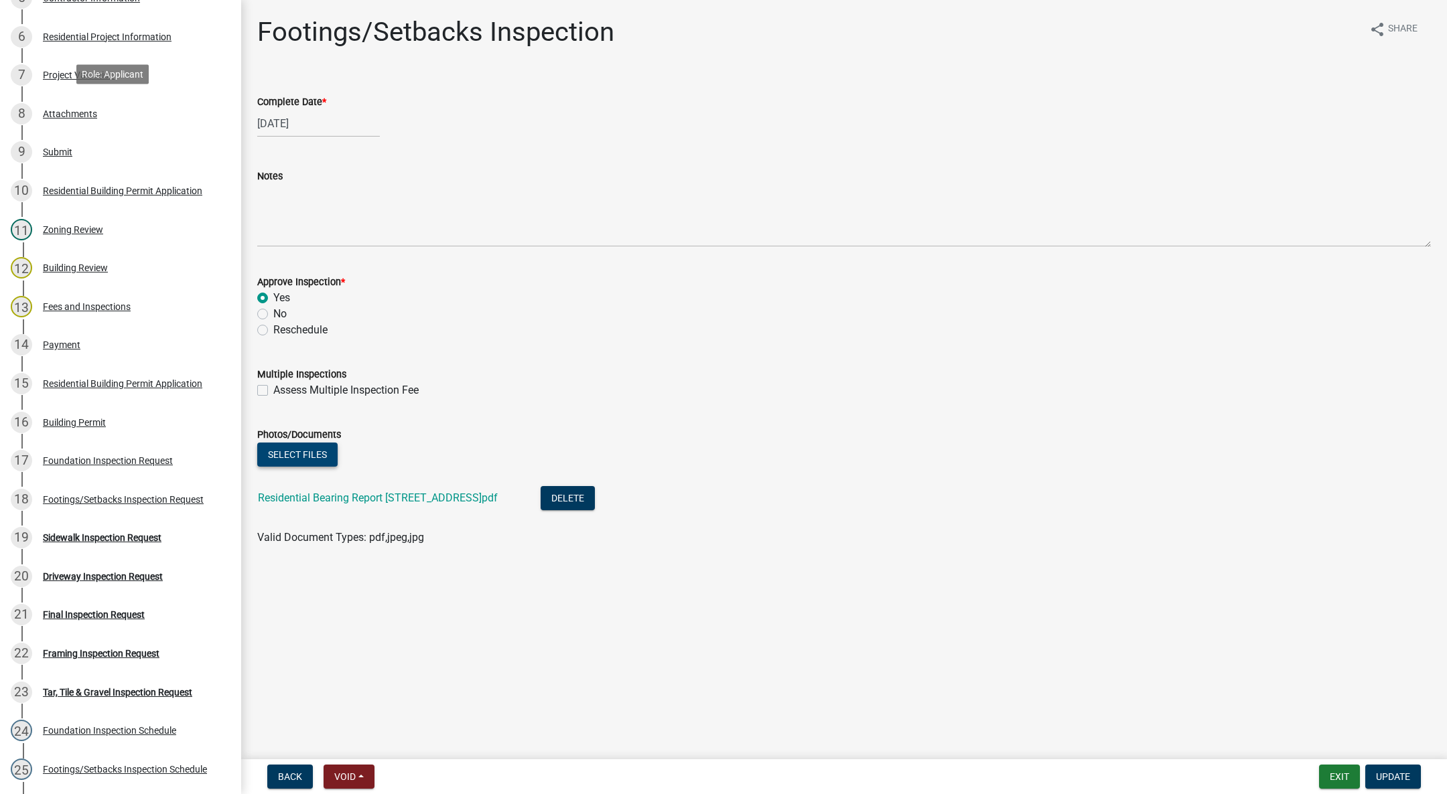
scroll to position [201, 0]
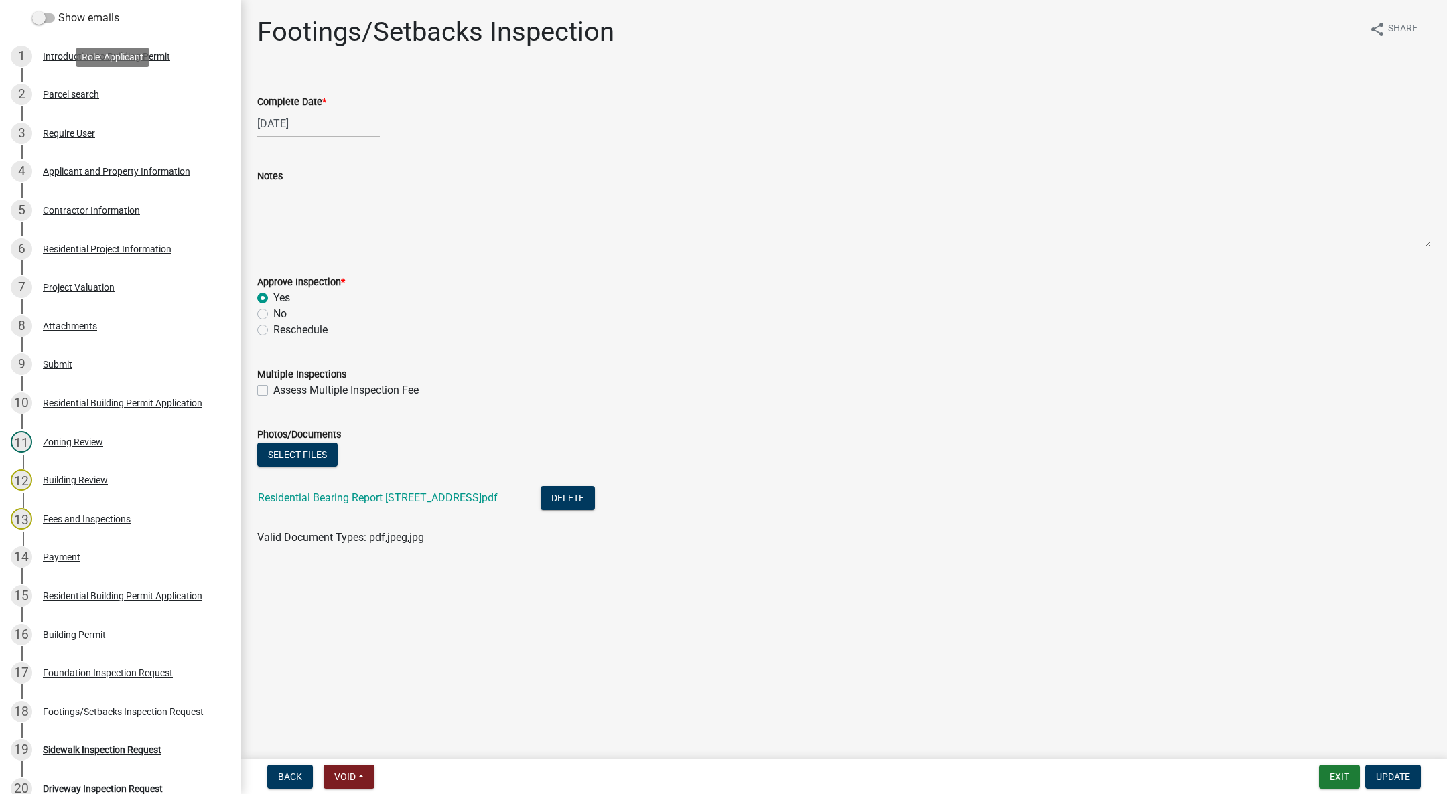
click at [82, 91] on div "Parcel search" at bounding box center [71, 94] width 56 height 9
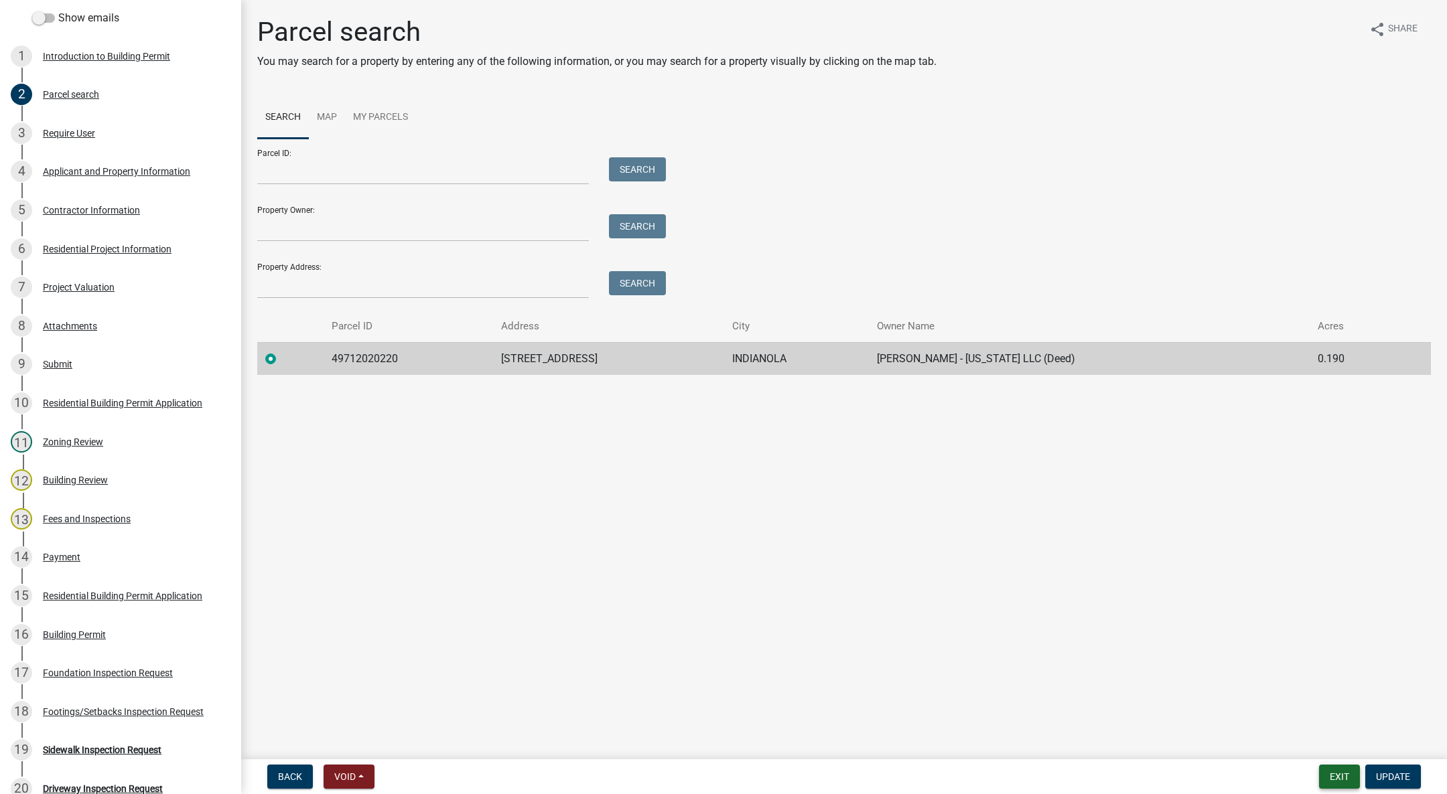
click at [1333, 771] on button "Exit" at bounding box center [1339, 777] width 41 height 24
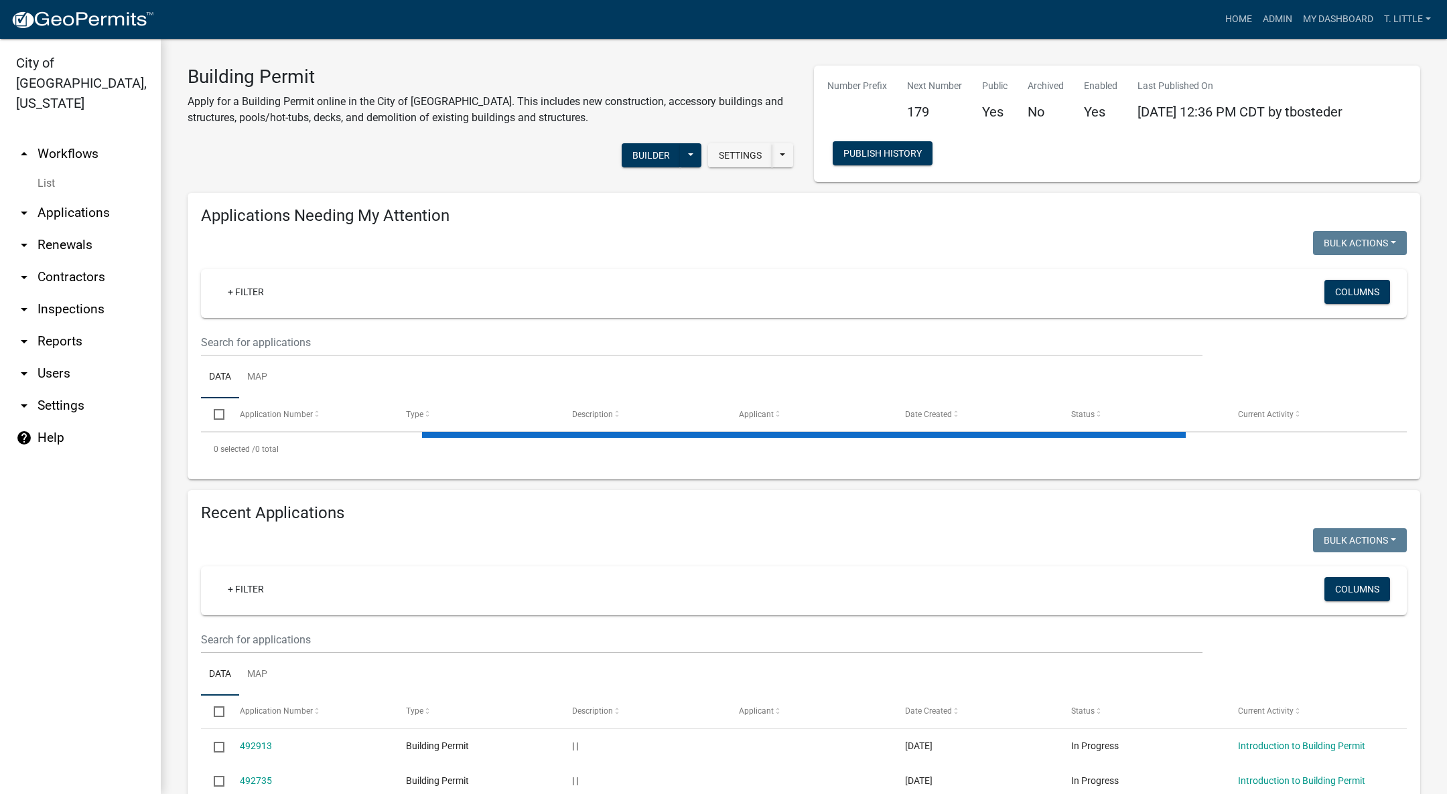
select select "3: 100"
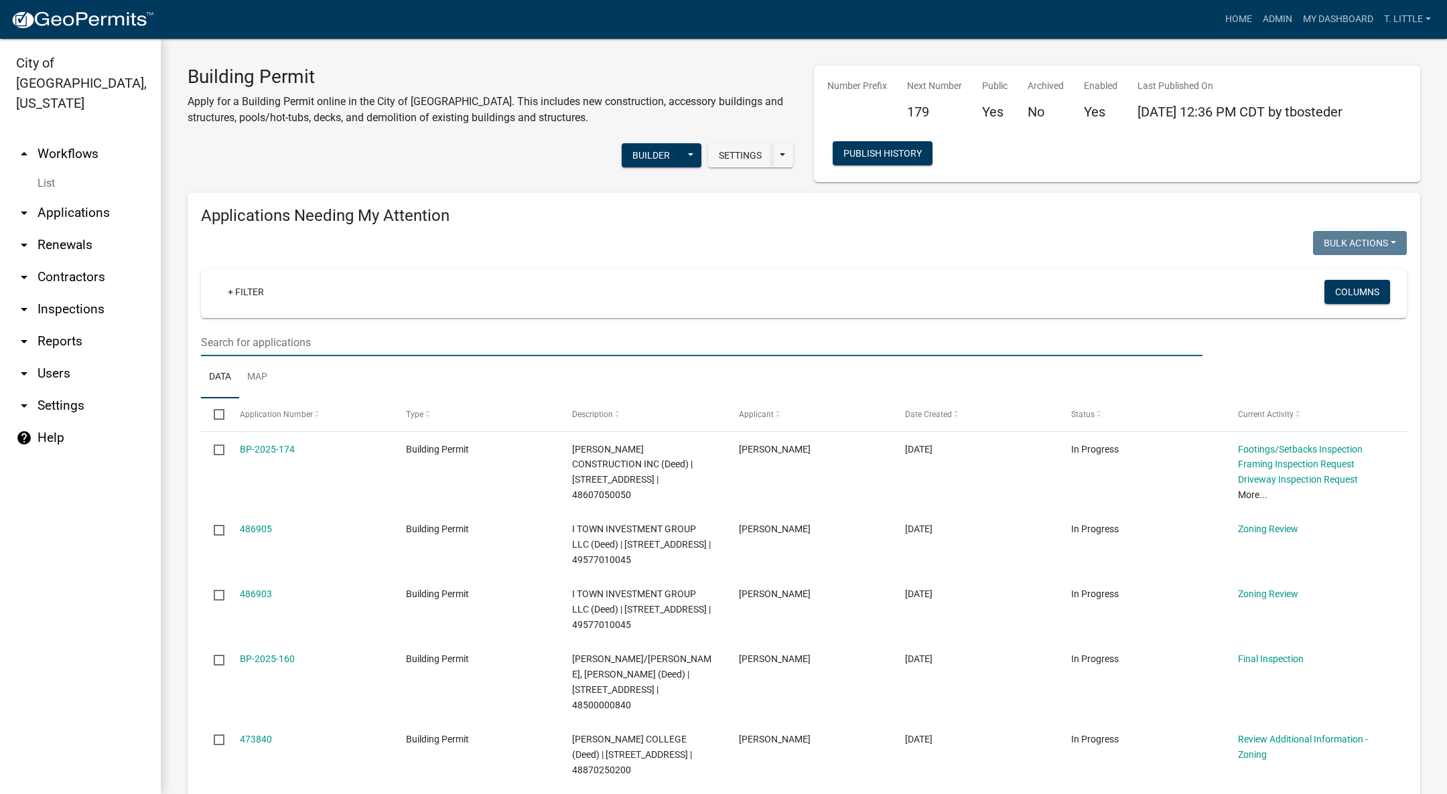
click at [632, 346] on input "text" at bounding box center [701, 342] width 1001 height 27
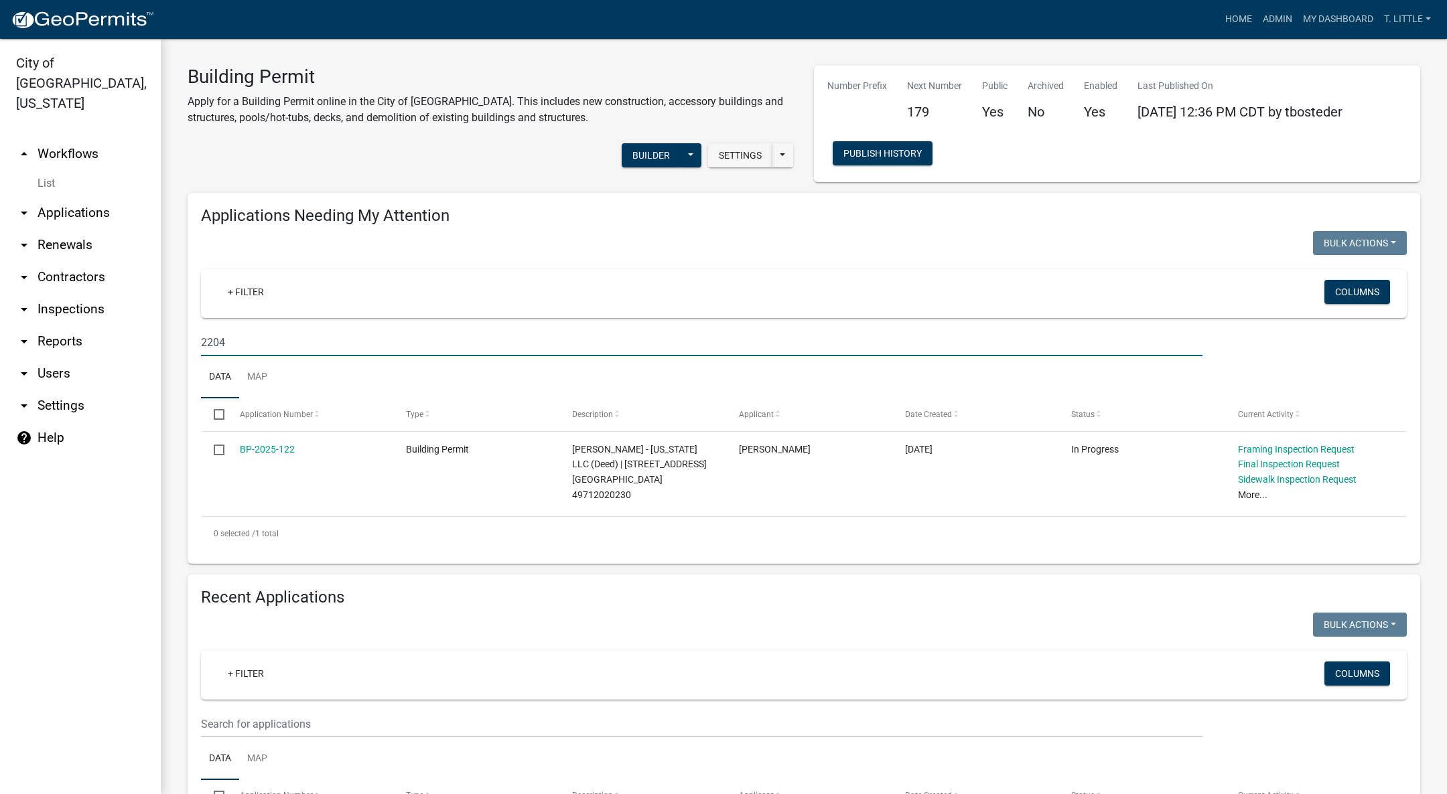
type input "2204"
click at [261, 444] on link "BP-2025-122" at bounding box center [267, 449] width 55 height 11
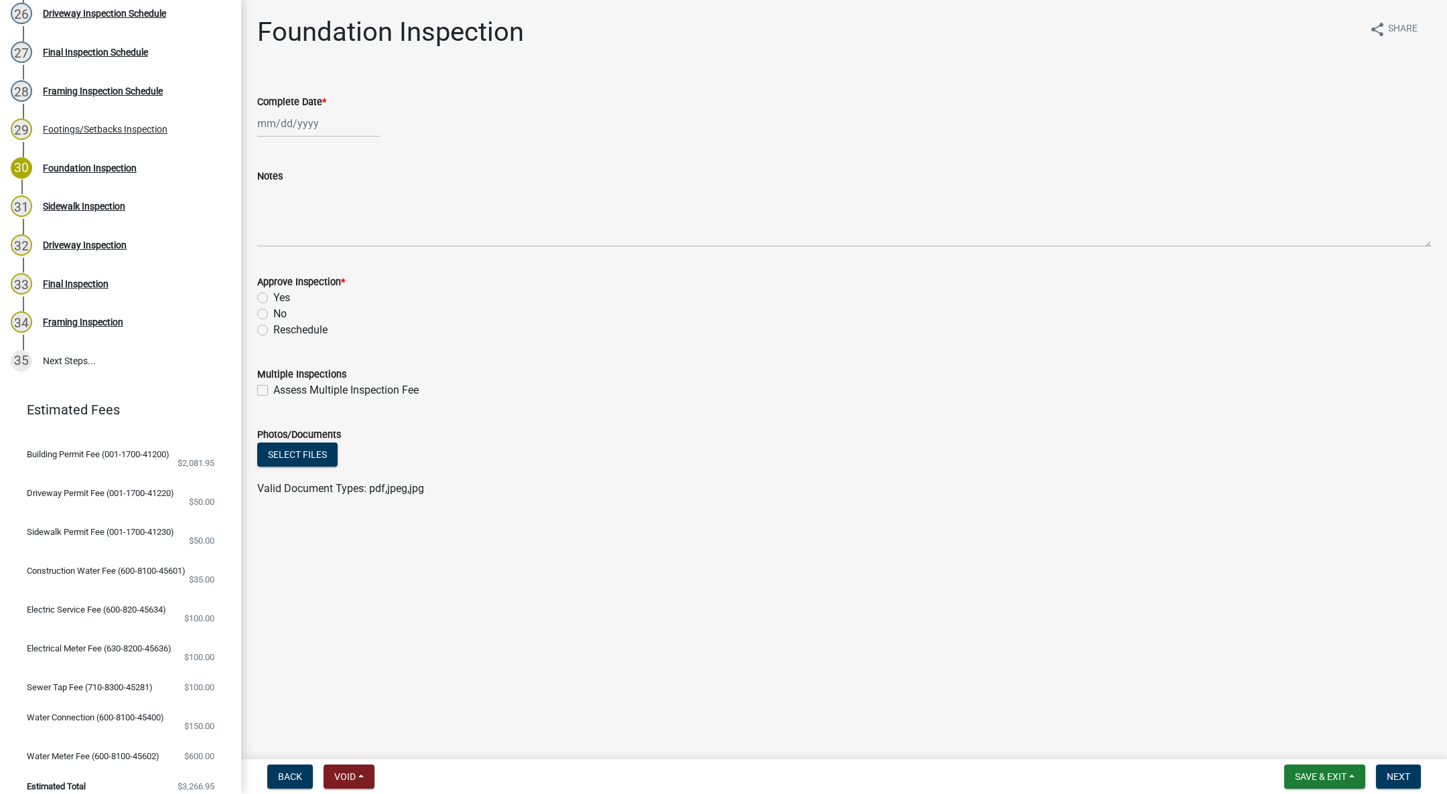
scroll to position [1245, 0]
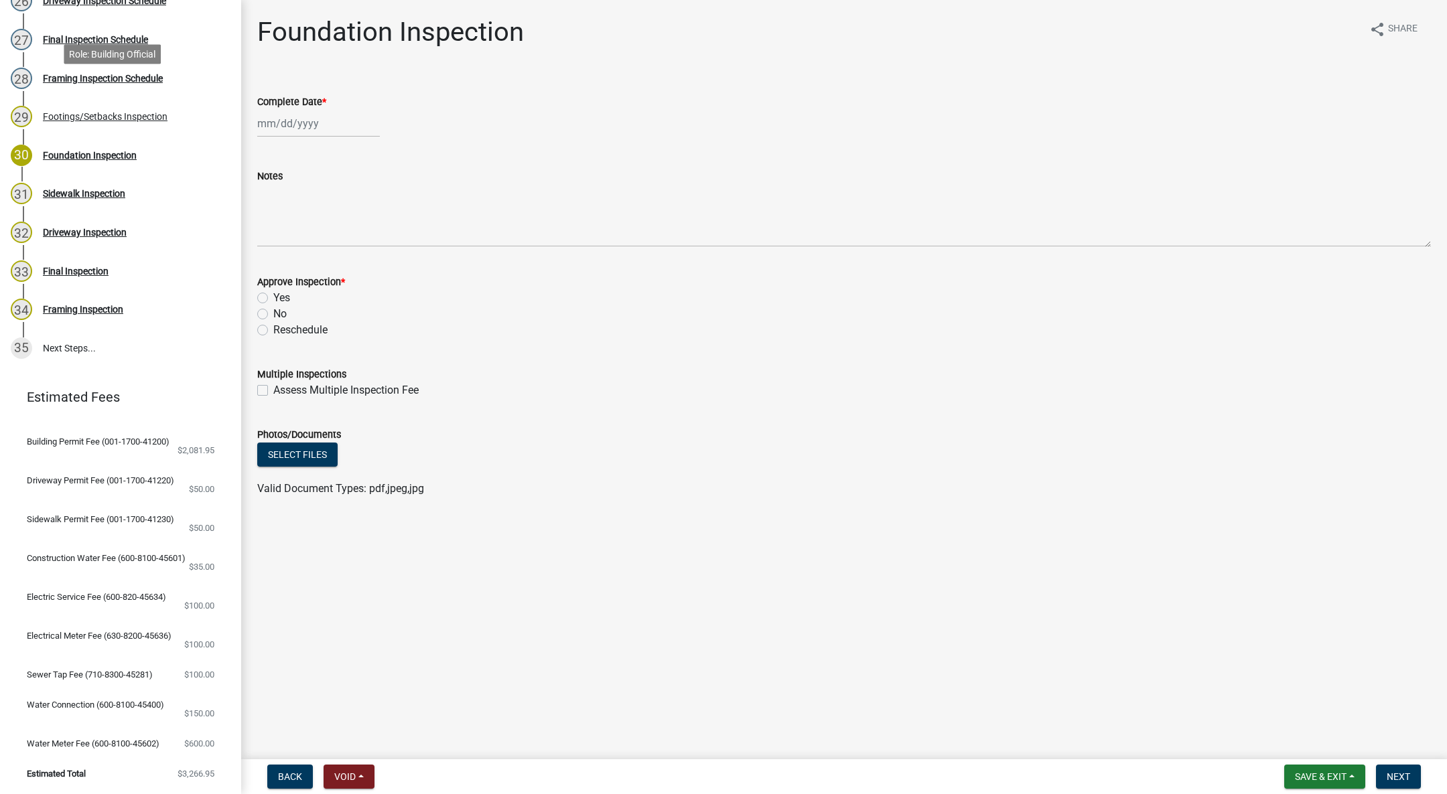
click at [76, 112] on div "Footings/Setbacks Inspection" at bounding box center [105, 116] width 125 height 9
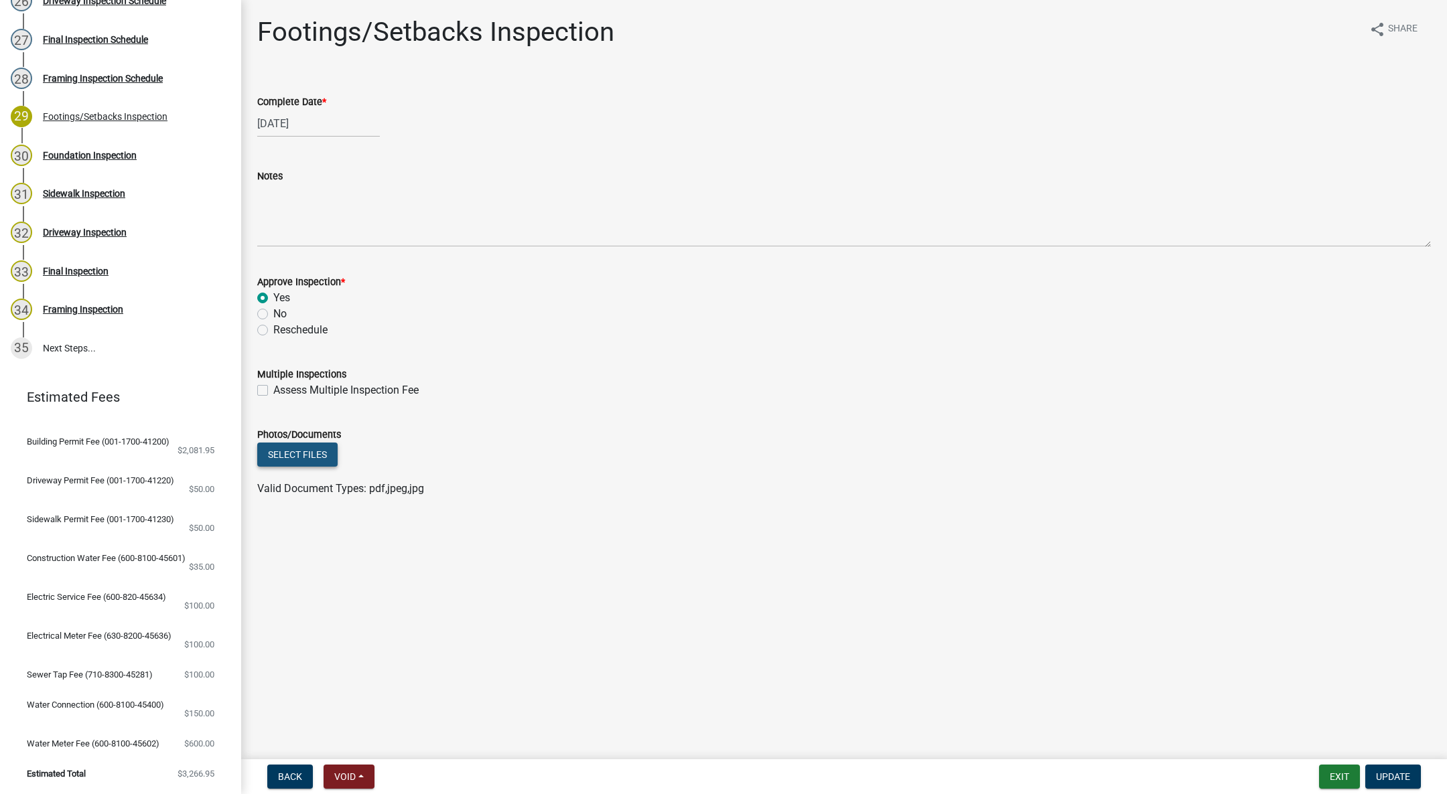
click at [281, 447] on button "Select files" at bounding box center [297, 455] width 80 height 24
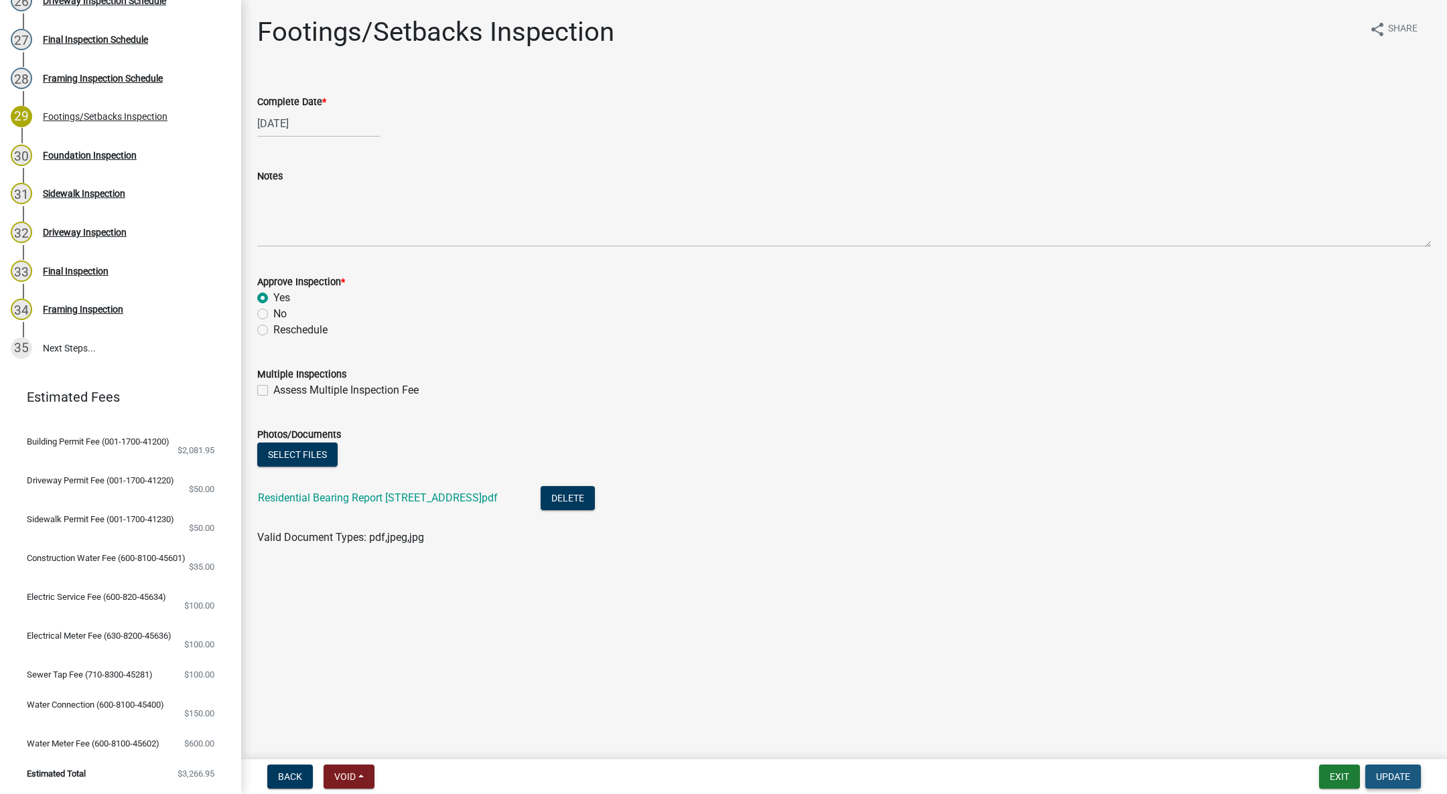
click at [1381, 770] on button "Update" at bounding box center [1393, 777] width 56 height 24
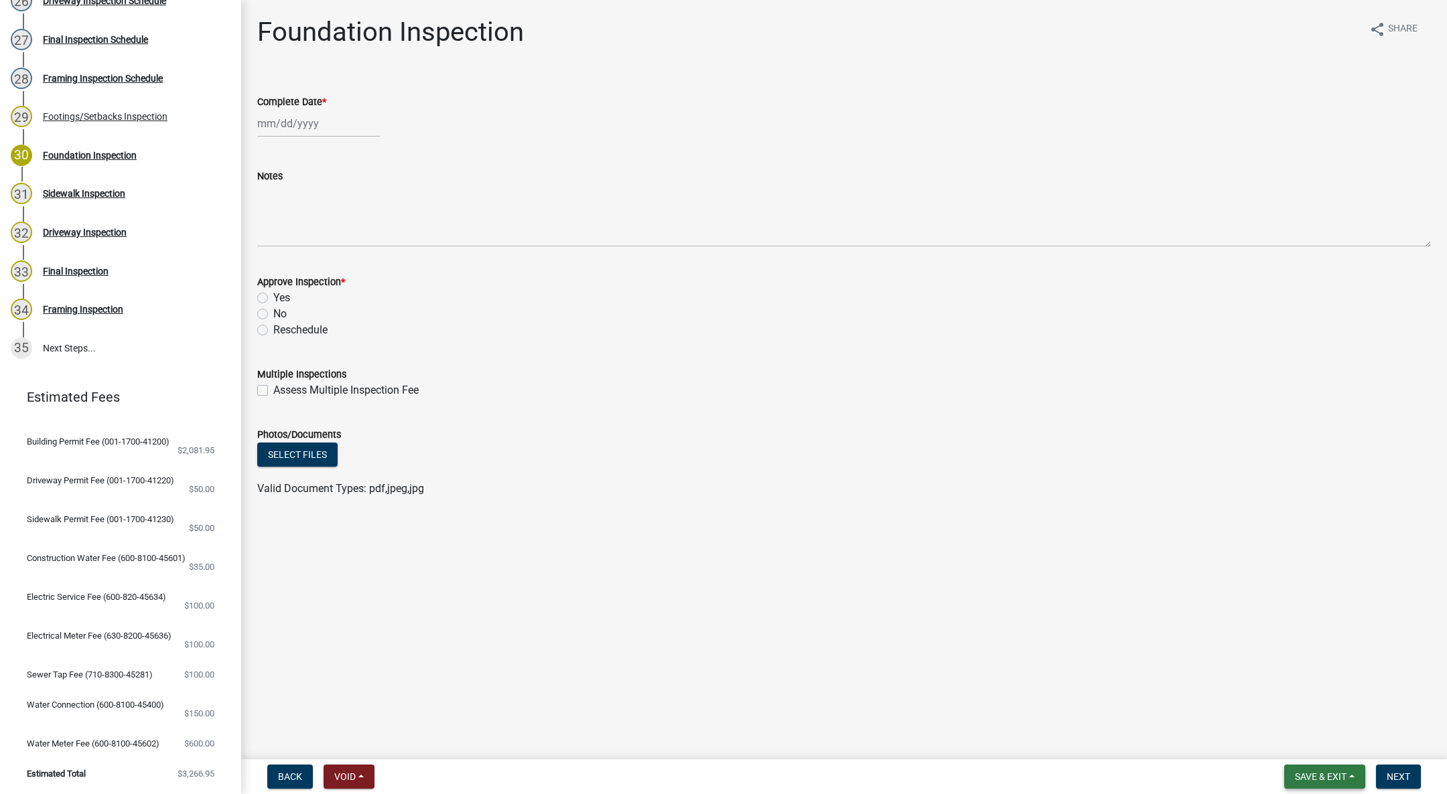
click at [1339, 776] on span "Save & Exit" at bounding box center [1321, 776] width 52 height 11
click at [1327, 748] on button "Save & Exit" at bounding box center [1311, 742] width 107 height 32
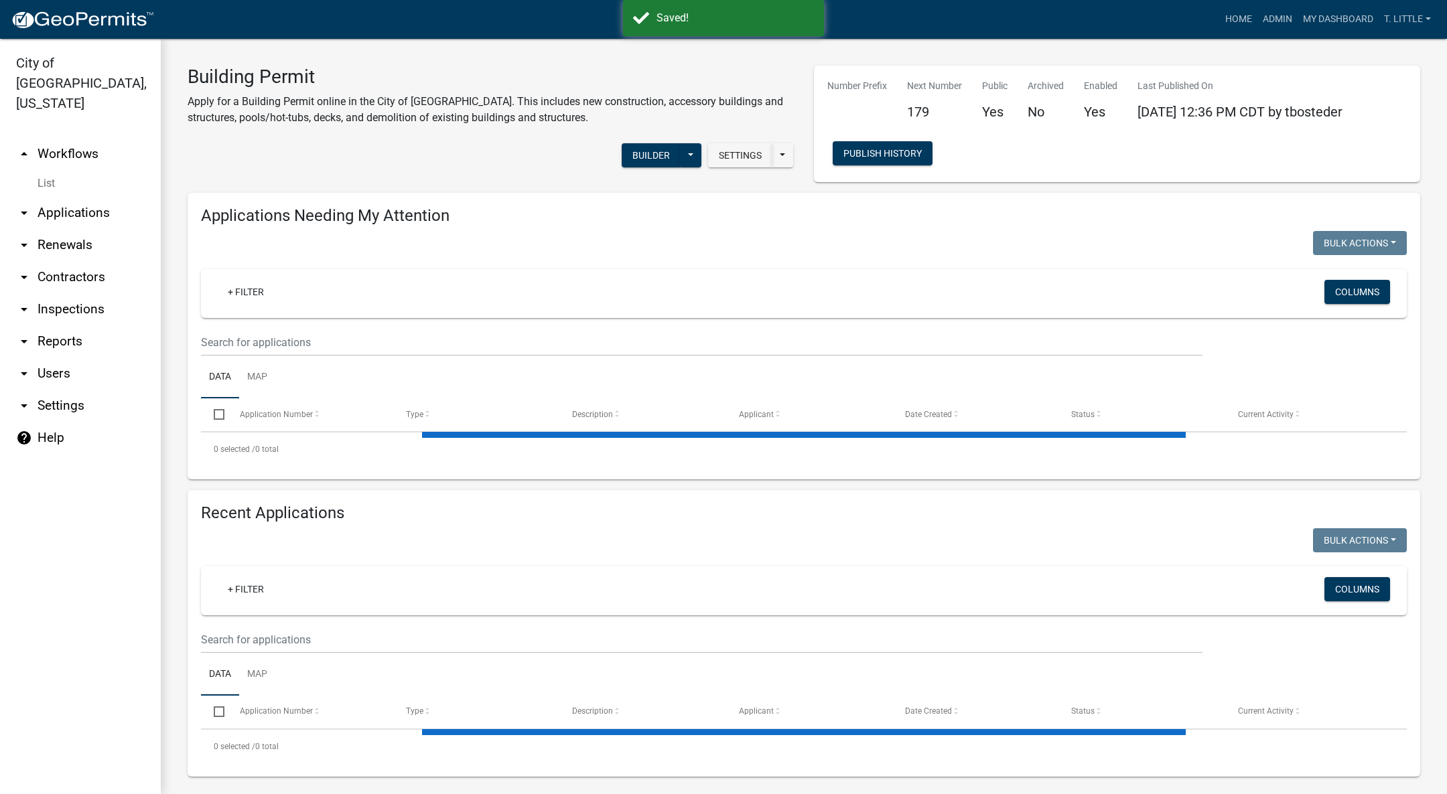
select select "3: 100"
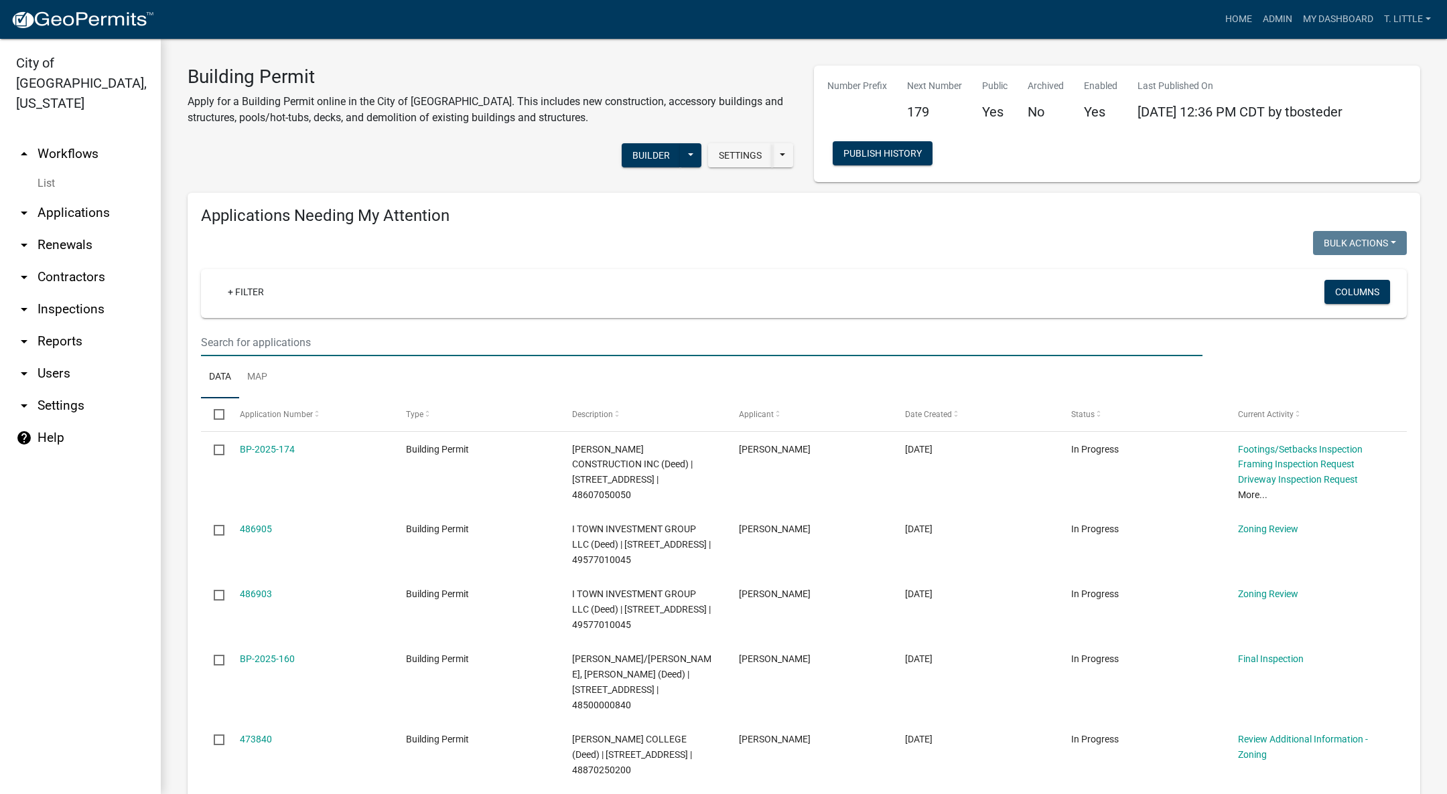
click at [378, 346] on input "text" at bounding box center [701, 342] width 1001 height 27
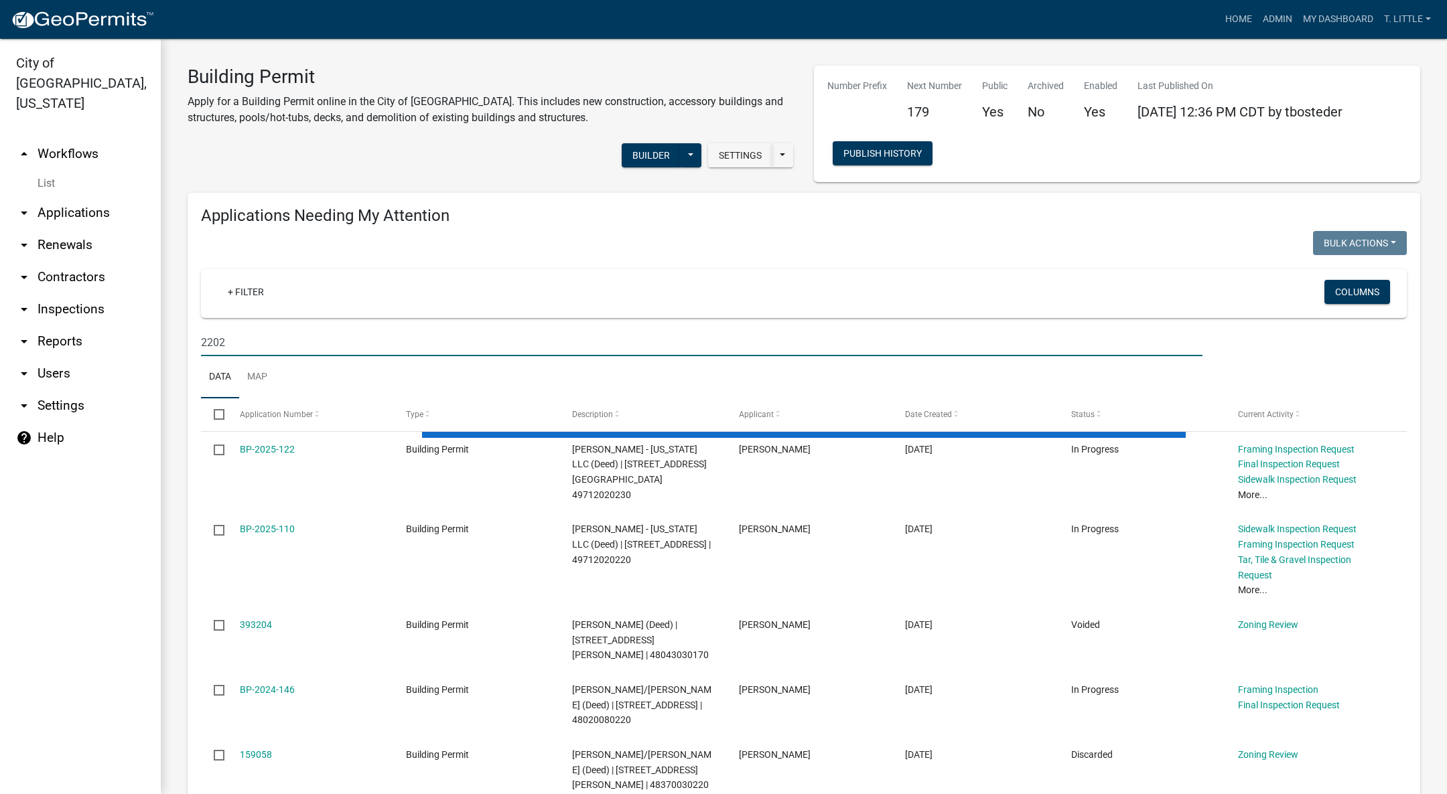
type input "2202"
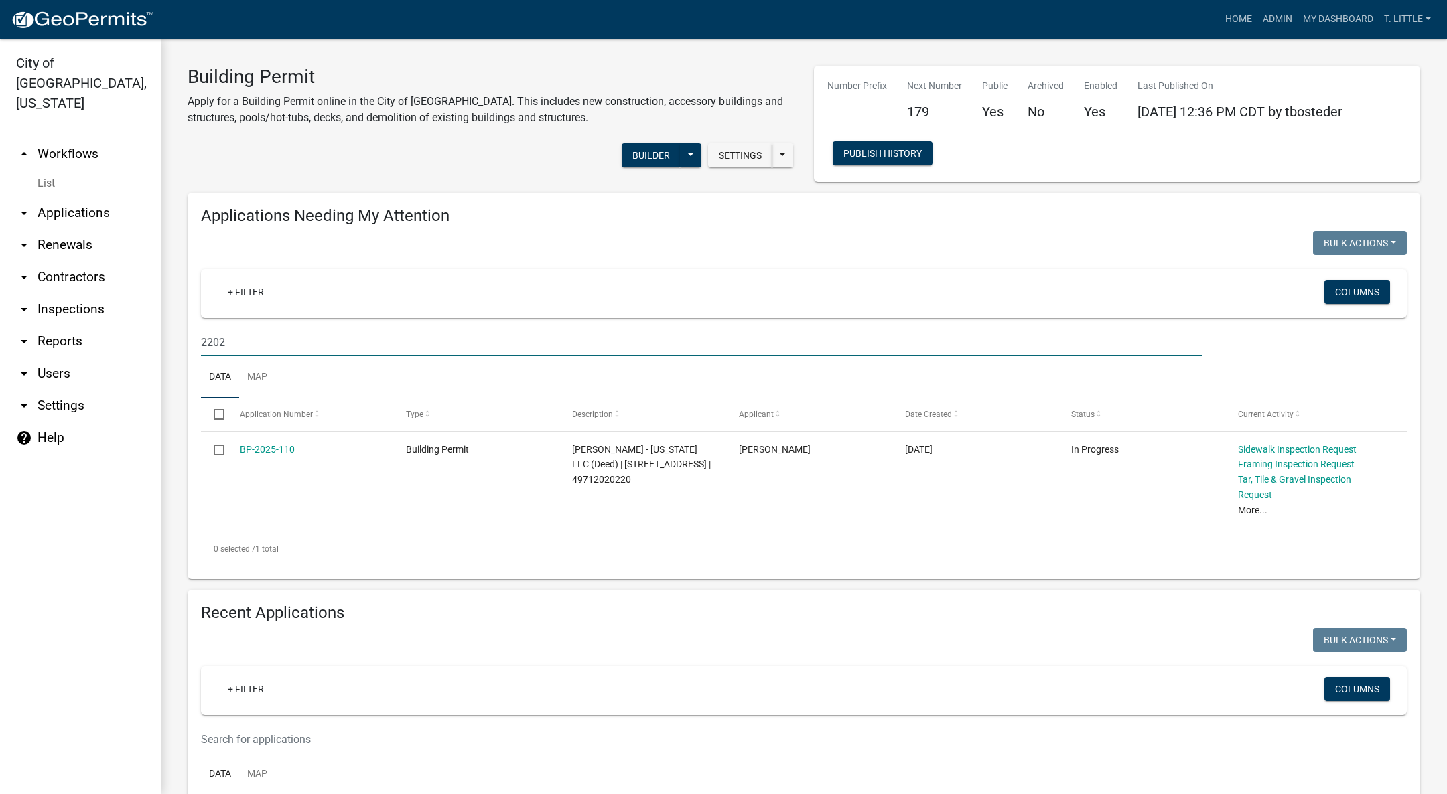
click at [267, 446] on link "BP-2025-110" at bounding box center [267, 449] width 55 height 11
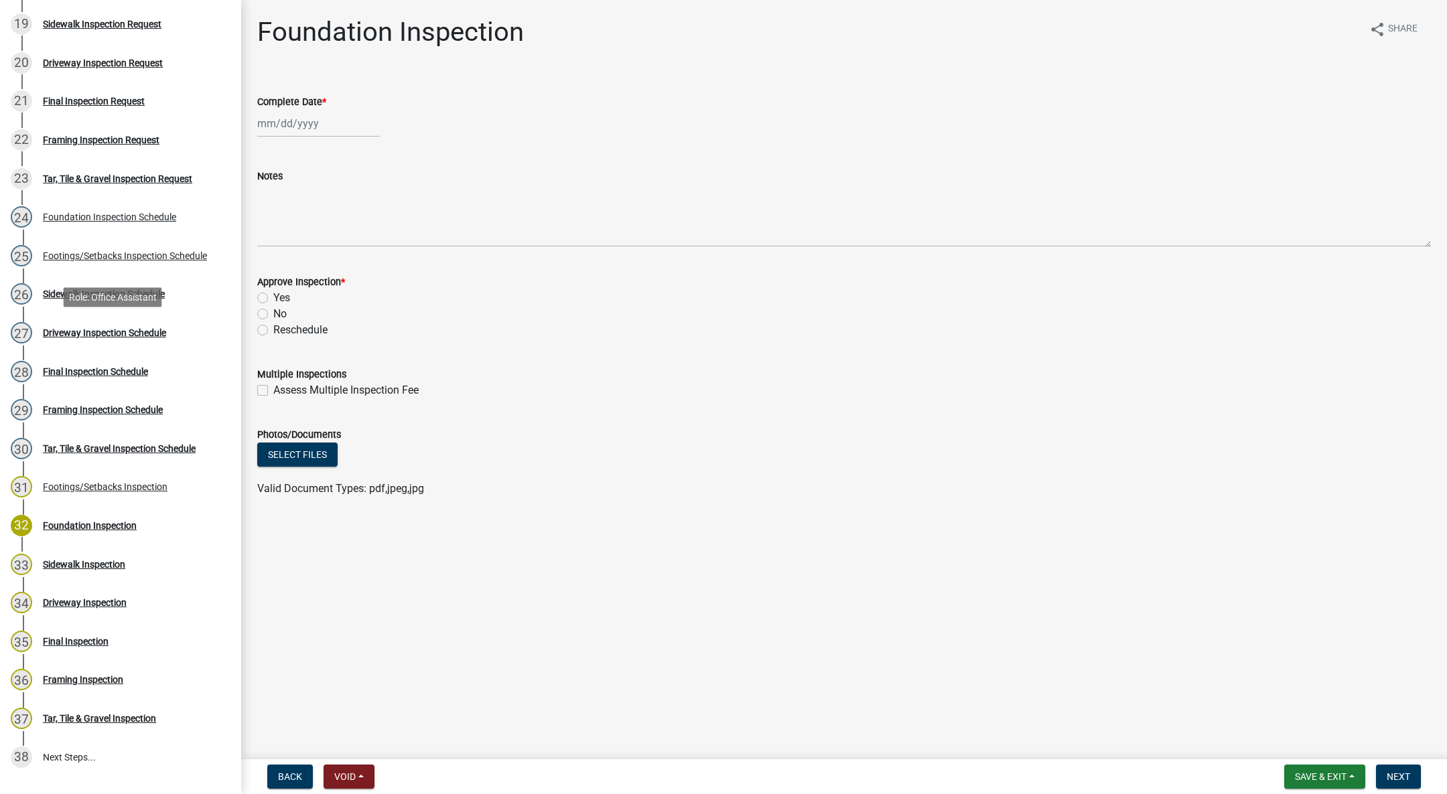
scroll to position [1005, 0]
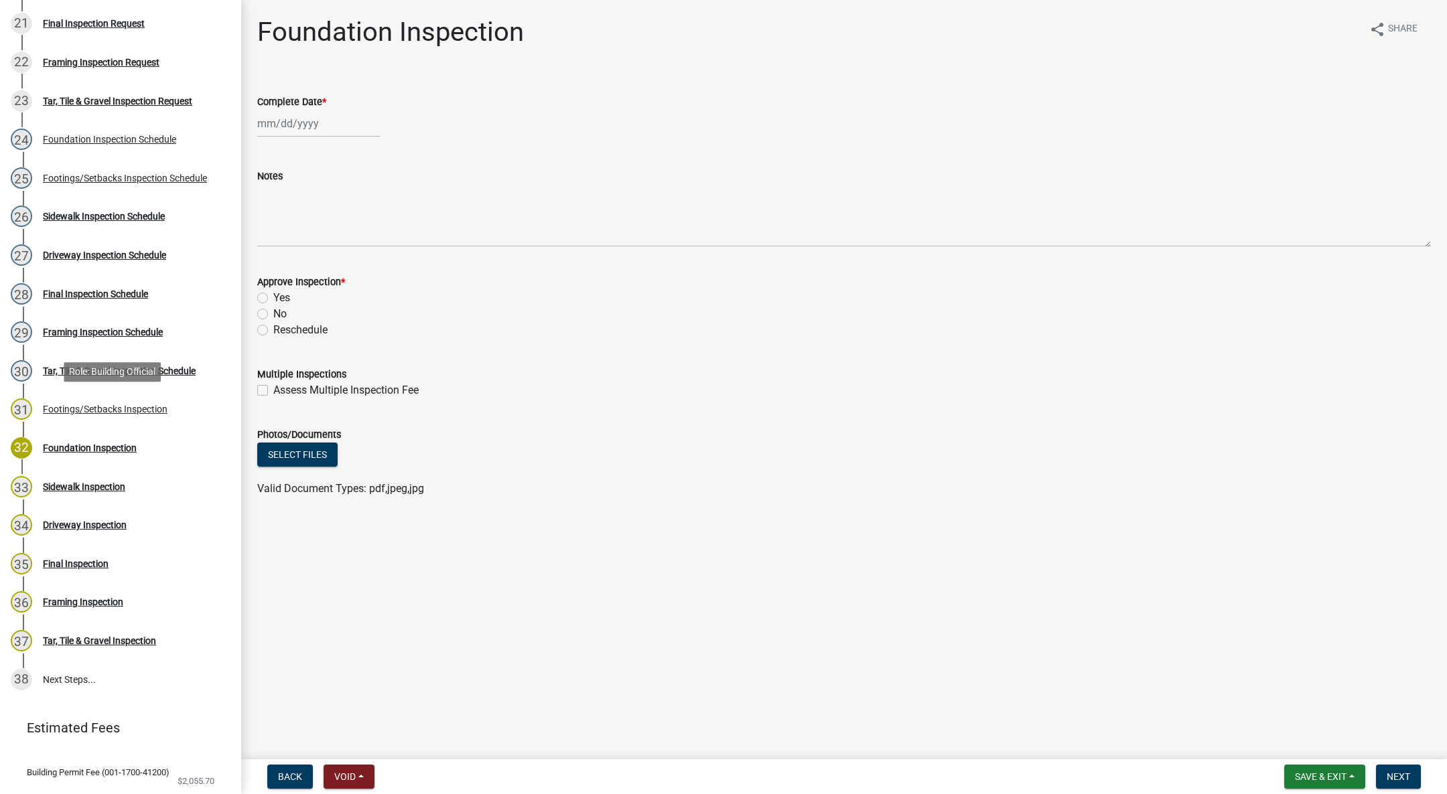
click at [123, 408] on div "Footings/Setbacks Inspection" at bounding box center [105, 408] width 125 height 9
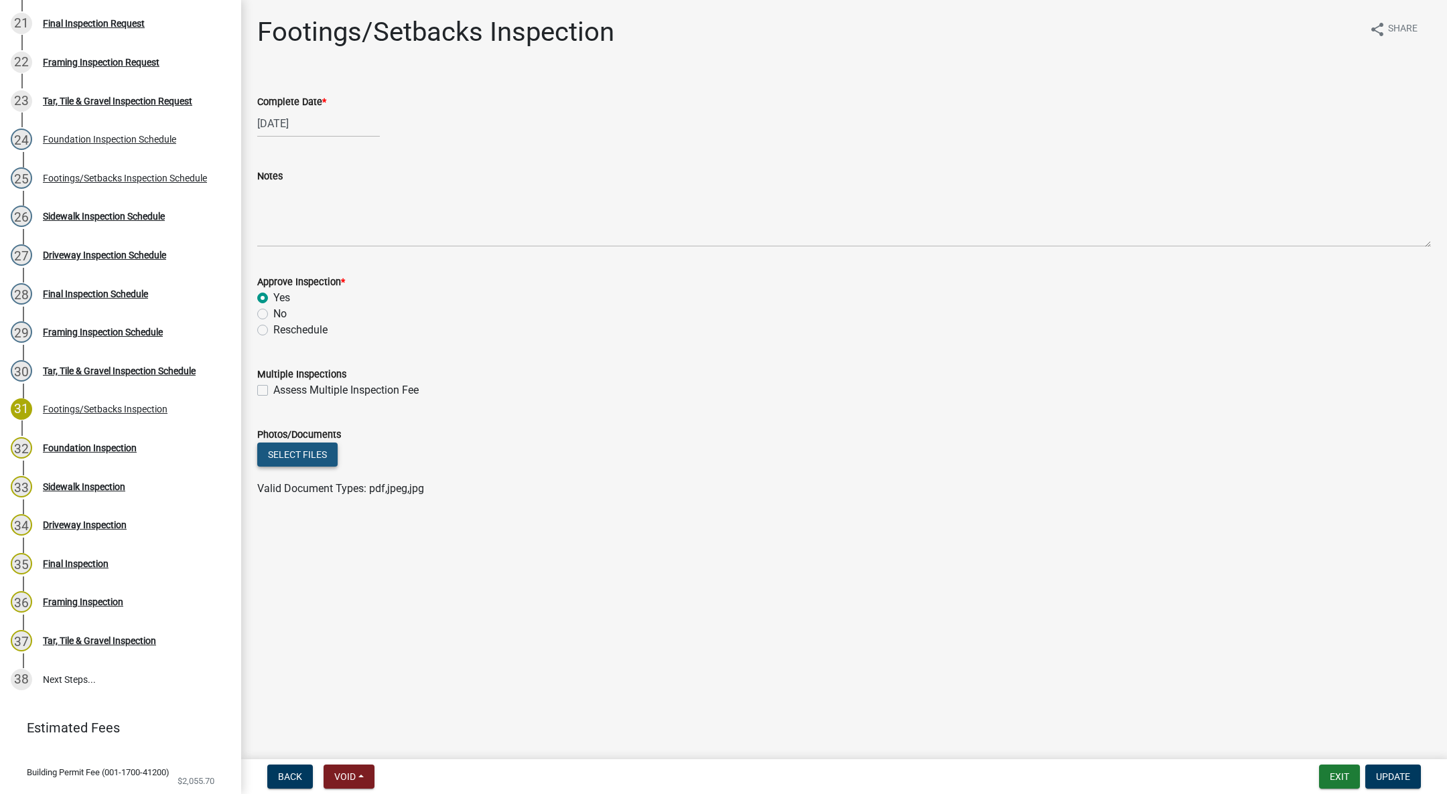
click at [316, 454] on button "Select files" at bounding box center [297, 455] width 80 height 24
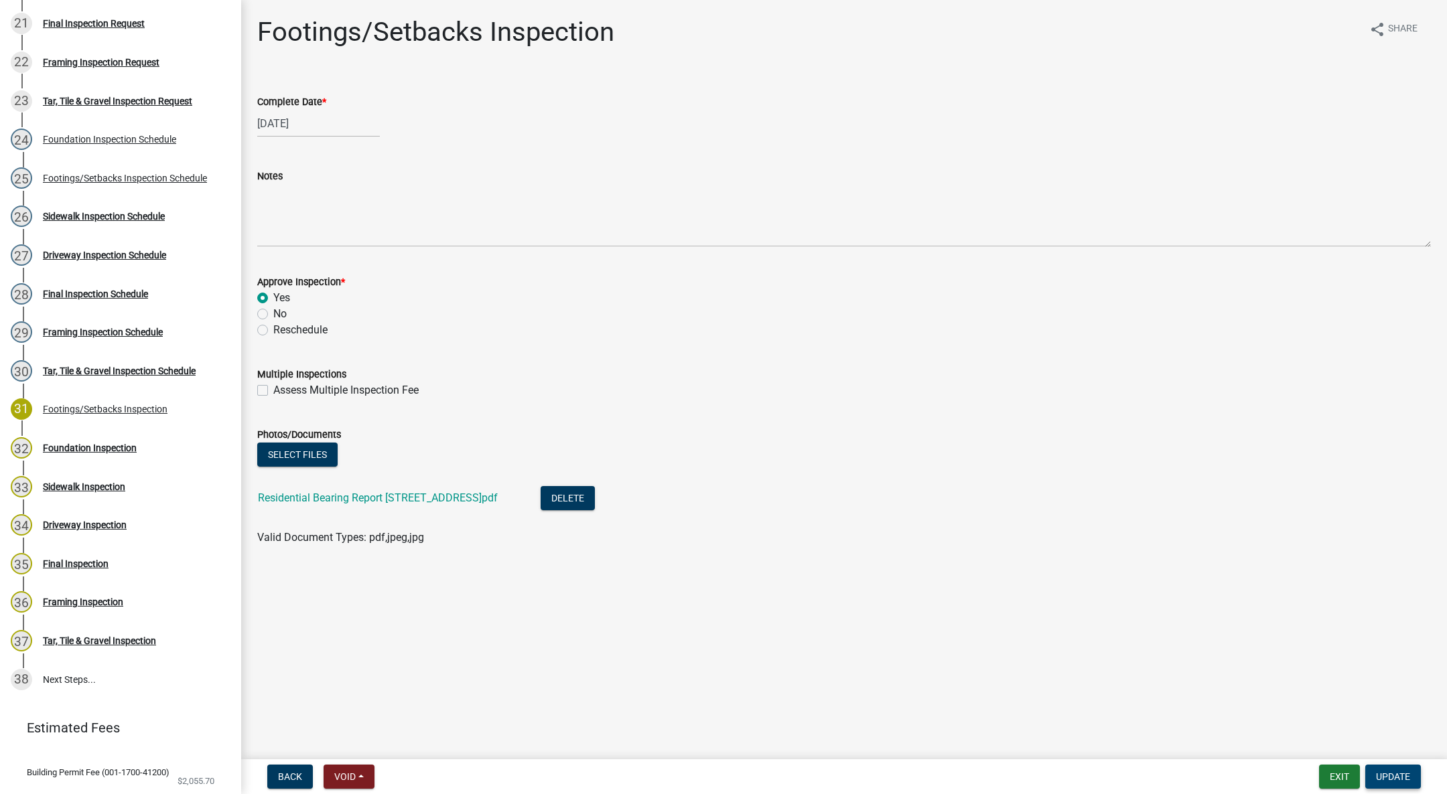
click at [1394, 774] on span "Update" at bounding box center [1393, 776] width 34 height 11
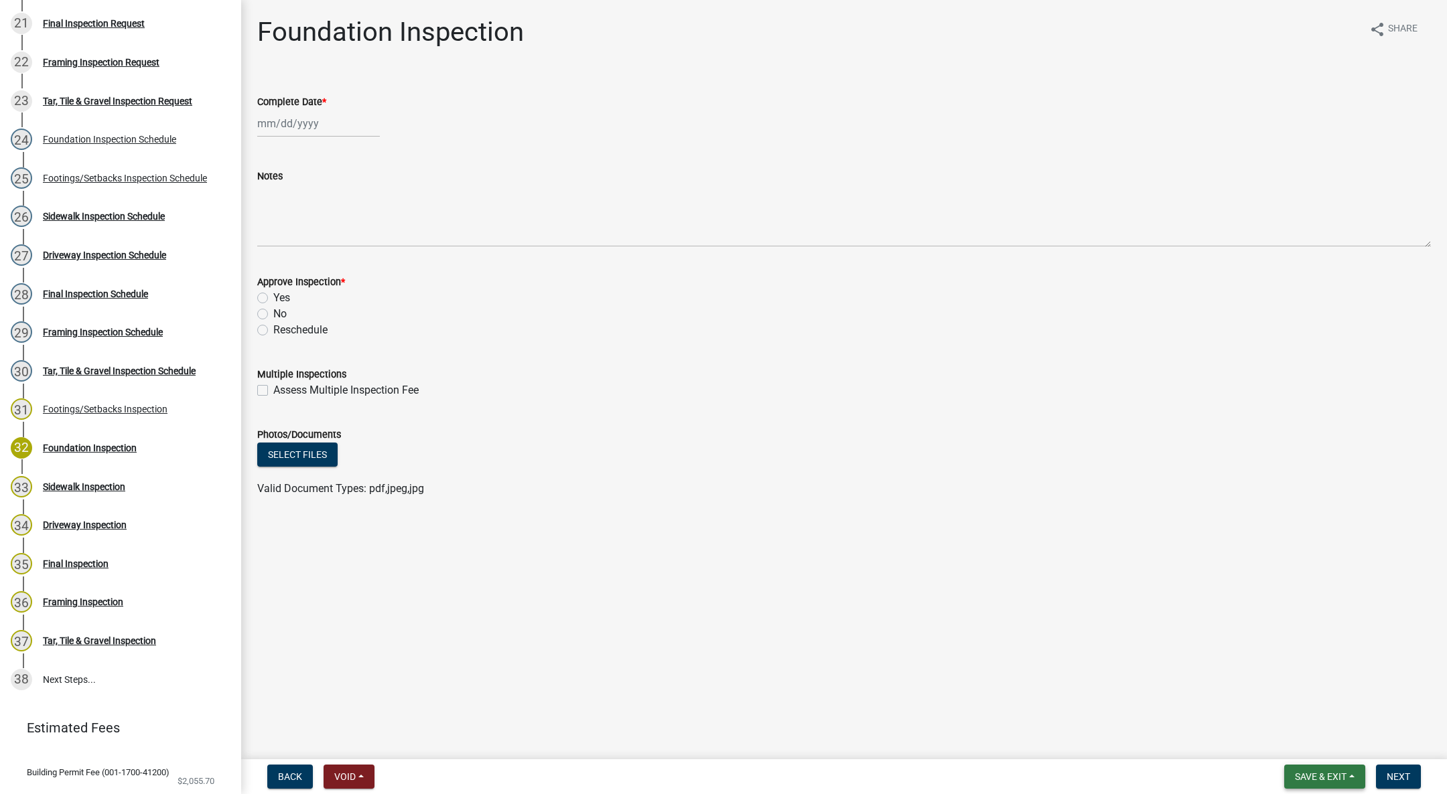
click at [1325, 774] on span "Save & Exit" at bounding box center [1321, 776] width 52 height 11
click at [1308, 742] on button "Save & Exit" at bounding box center [1311, 742] width 107 height 32
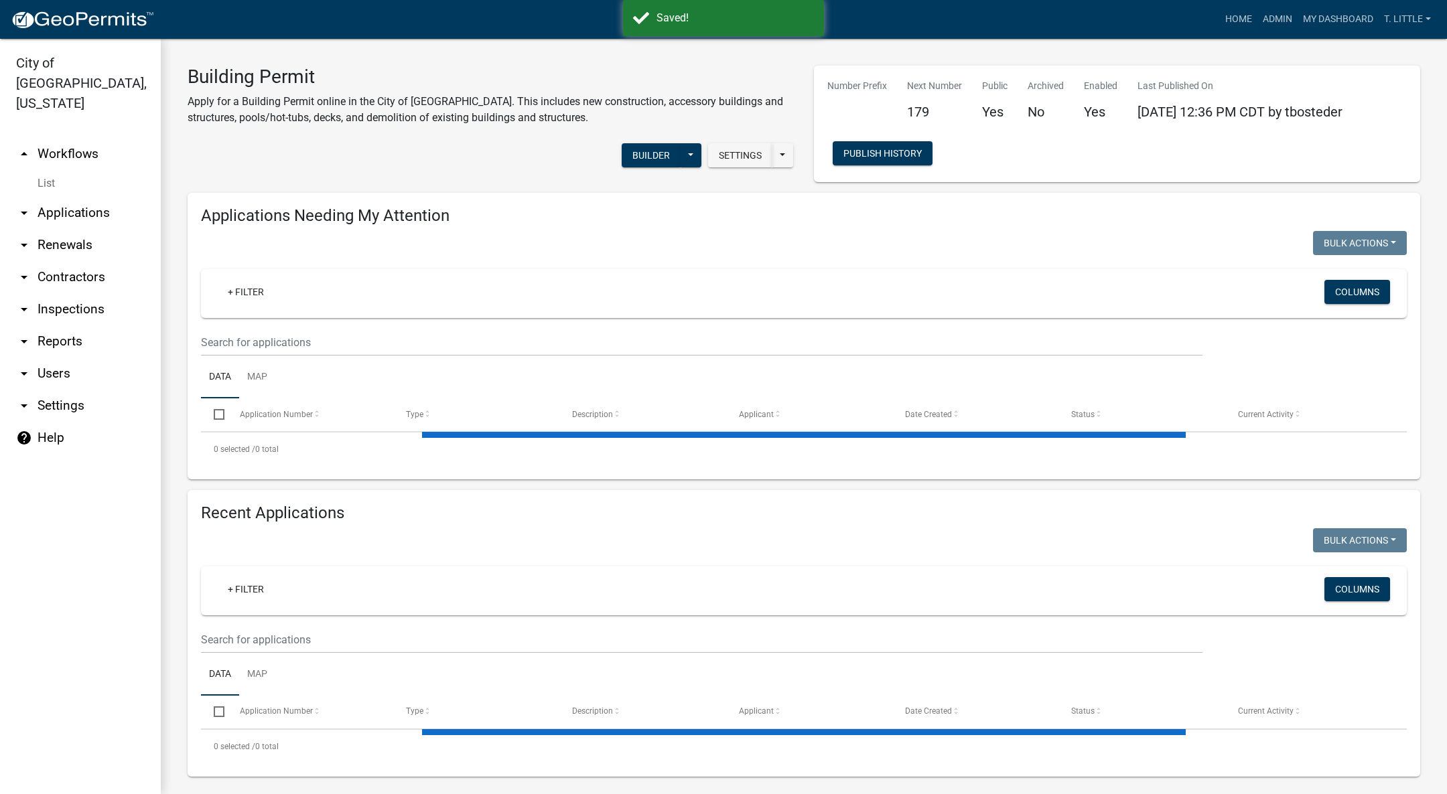
select select "3: 100"
